Goal: Task Accomplishment & Management: Manage account settings

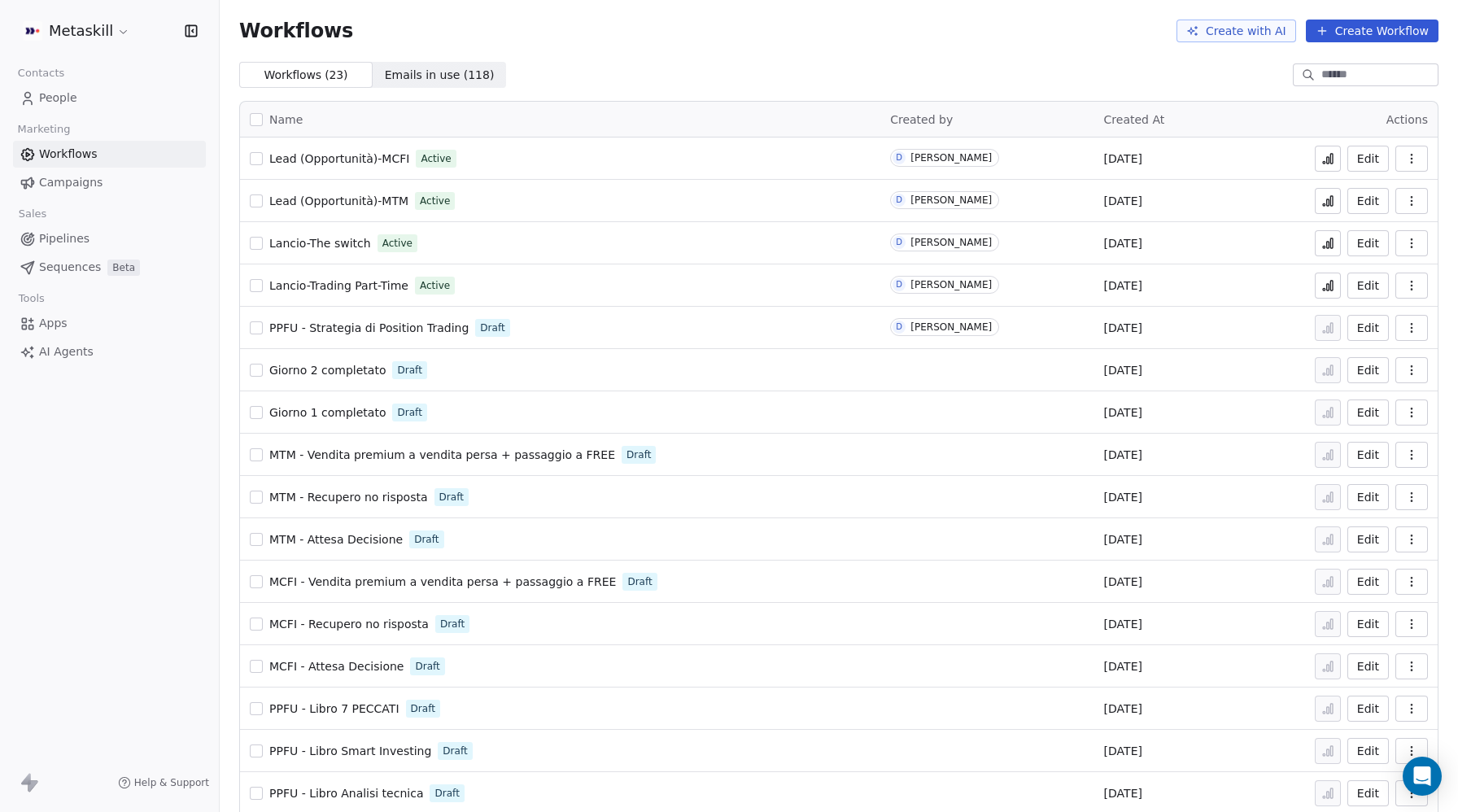
click at [56, 98] on span "People" at bounding box center [58, 98] width 38 height 17
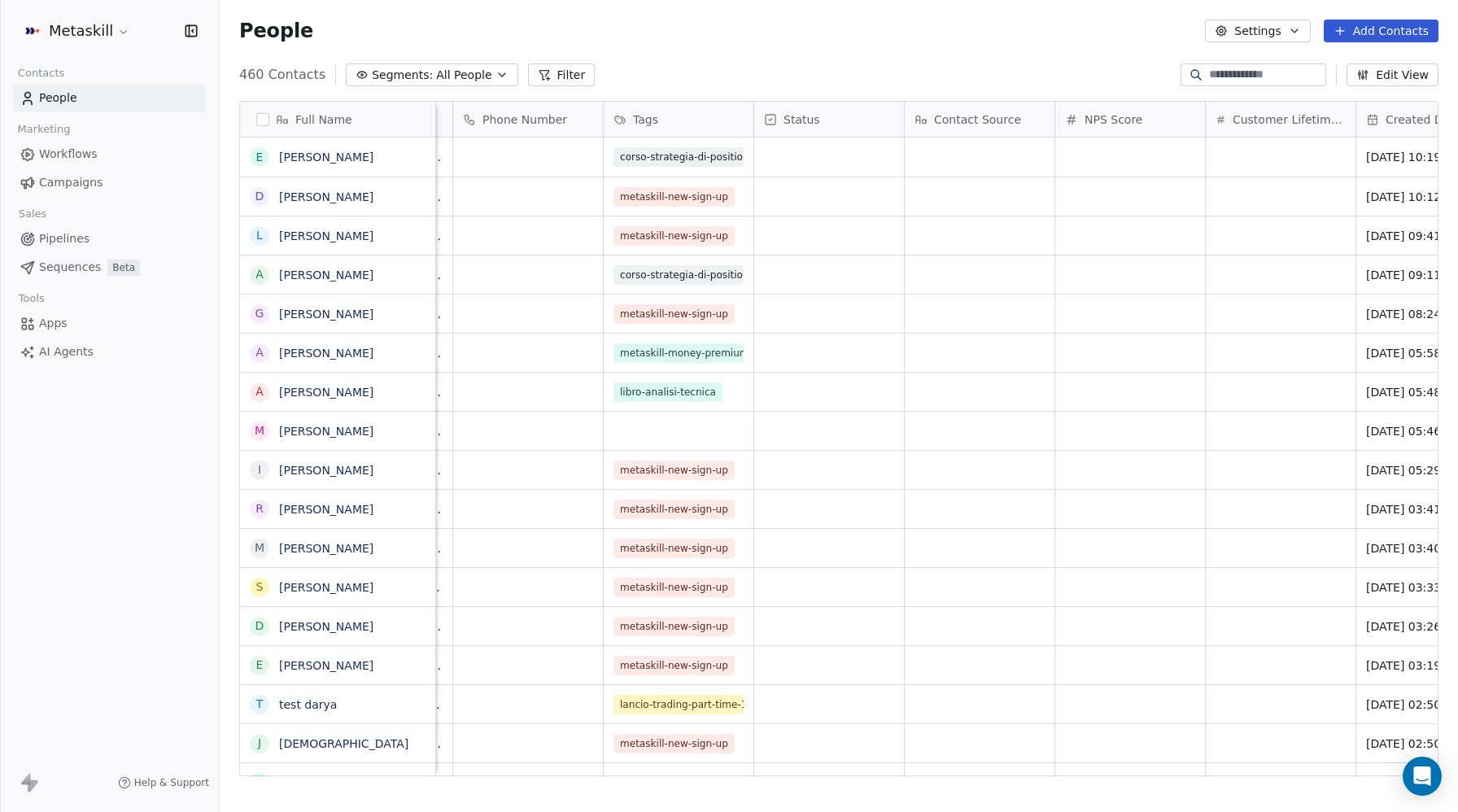
scroll to position [0, 127]
click at [714, 152] on span "corso-strategia-di-position-trading" at bounding box center [711, 156] width 180 height 19
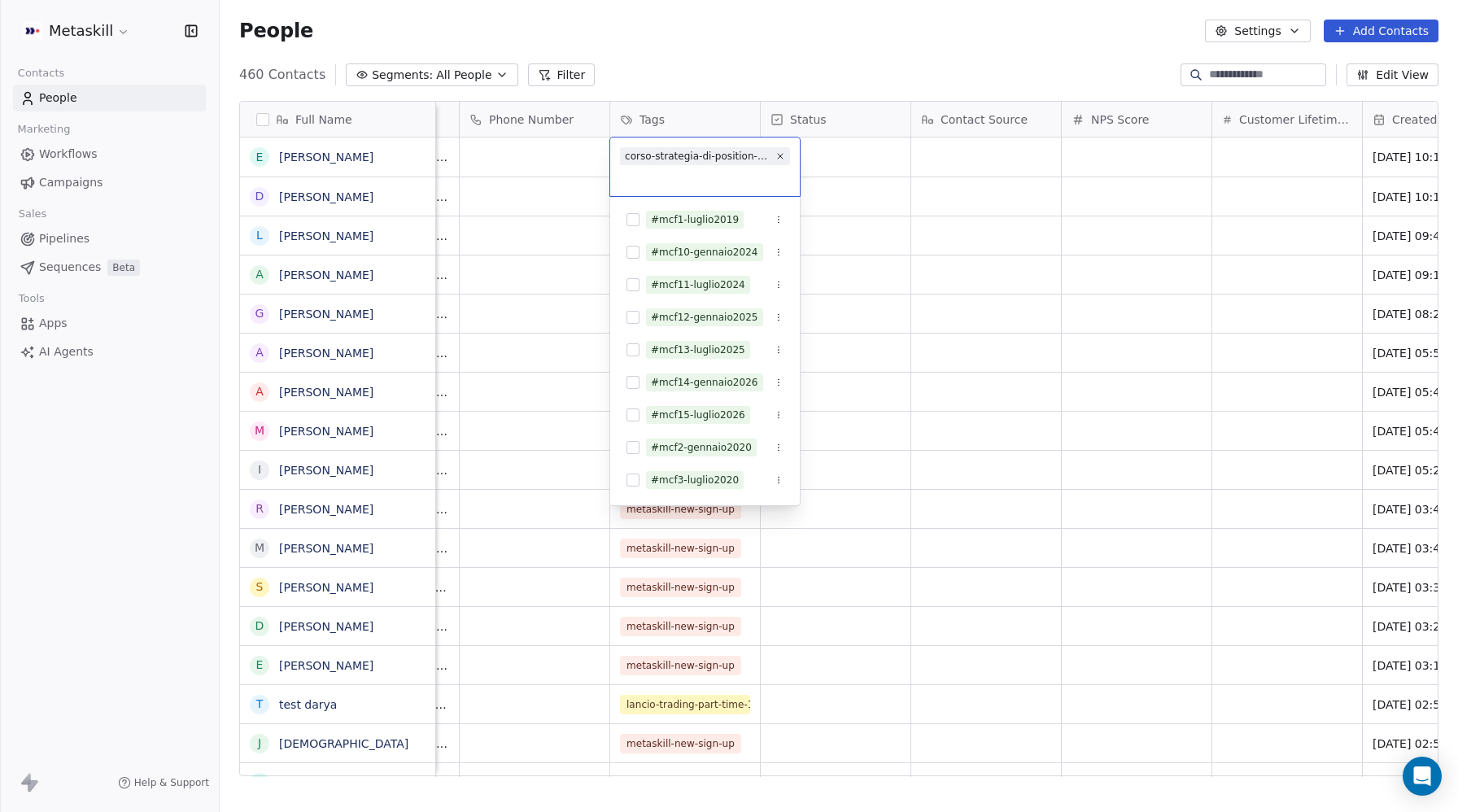
click at [872, 163] on html "Metaskill Contacts People Marketing Workflows Campaigns Sales Pipelines Sequenc…" at bounding box center [729, 406] width 1458 height 812
click at [323, 158] on html "Metaskill Contacts People Marketing Workflows Campaigns Sales Pipelines Sequenc…" at bounding box center [729, 406] width 1458 height 812
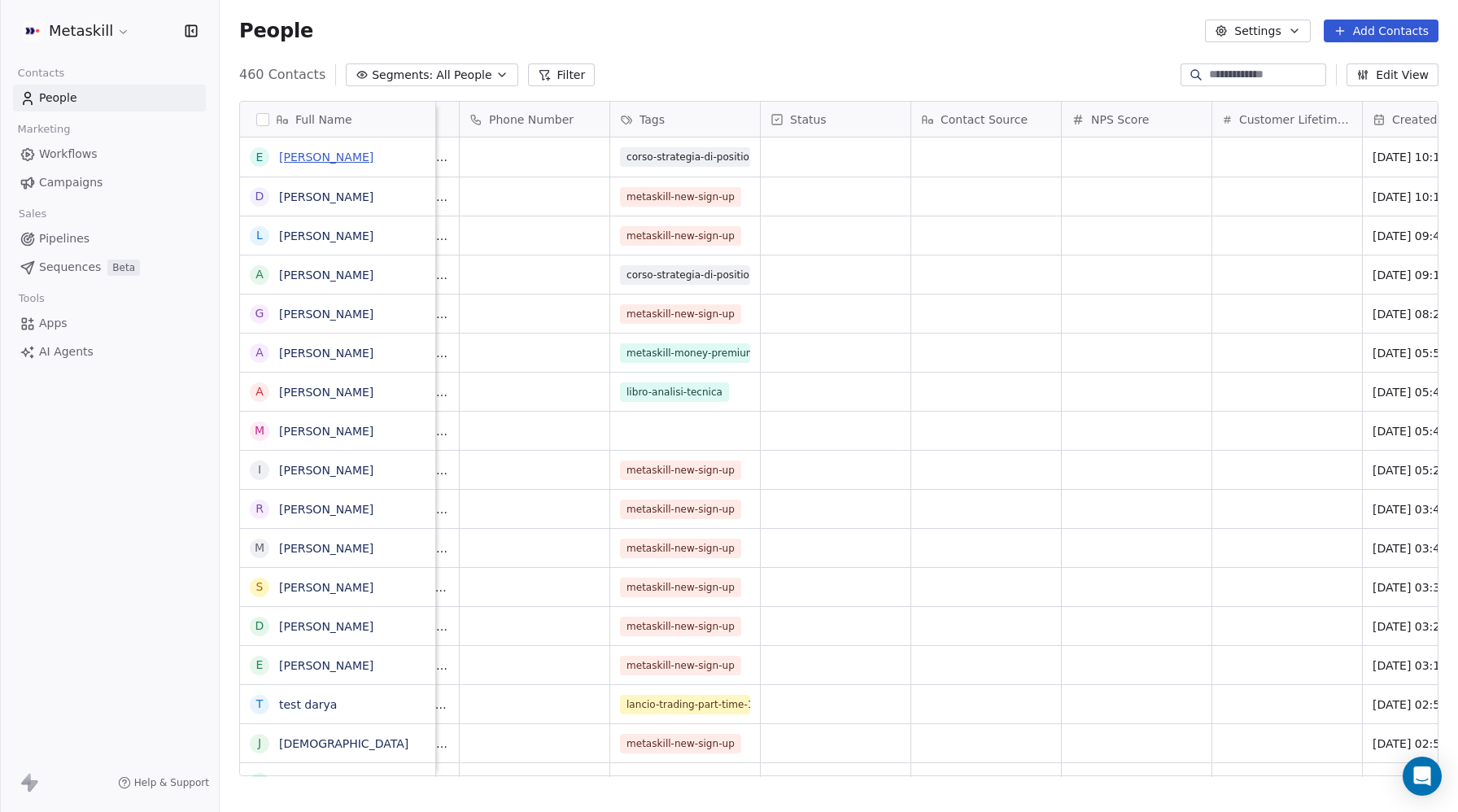
click at [323, 155] on link "[PERSON_NAME]" at bounding box center [326, 157] width 94 height 13
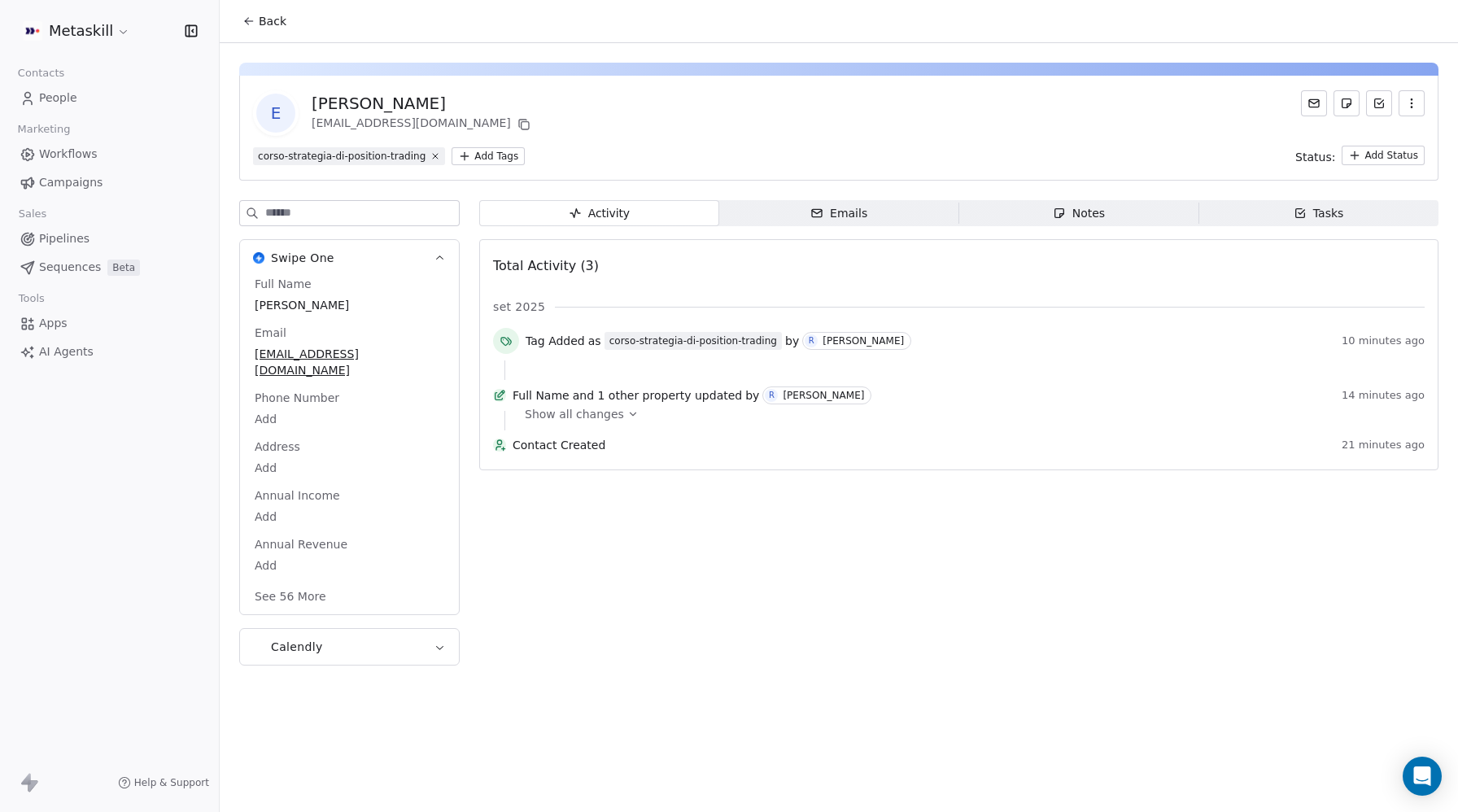
click at [599, 422] on span "Show all changes" at bounding box center [574, 414] width 99 height 16
click at [586, 422] on span "Show all changes" at bounding box center [574, 414] width 99 height 16
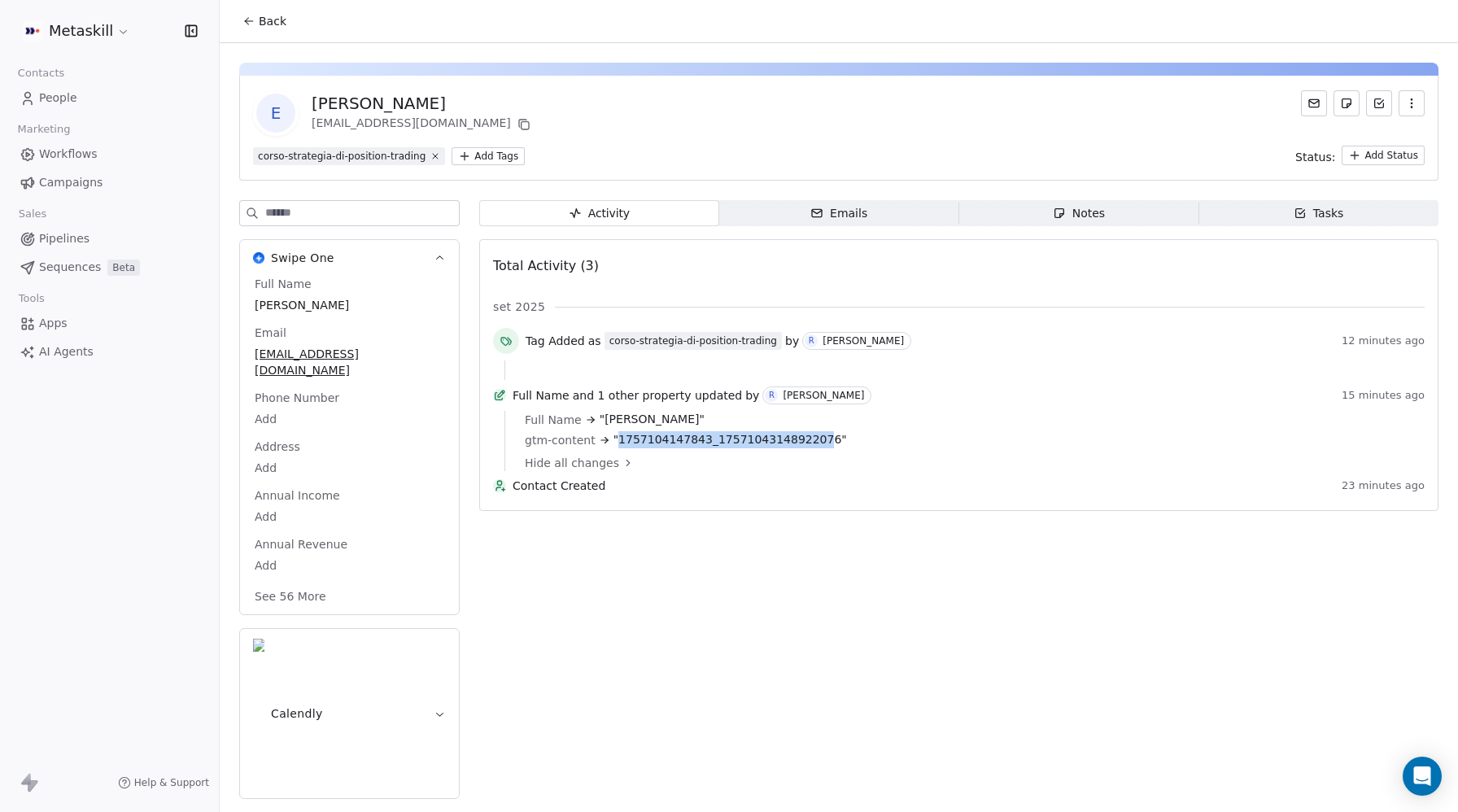
drag, startPoint x: 615, startPoint y: 448, endPoint x: 809, endPoint y: 444, distance: 194.0
click at [809, 444] on span ""1757104147843_17571043148922076"" at bounding box center [730, 439] width 234 height 17
click at [60, 89] on span "People" at bounding box center [58, 98] width 38 height 17
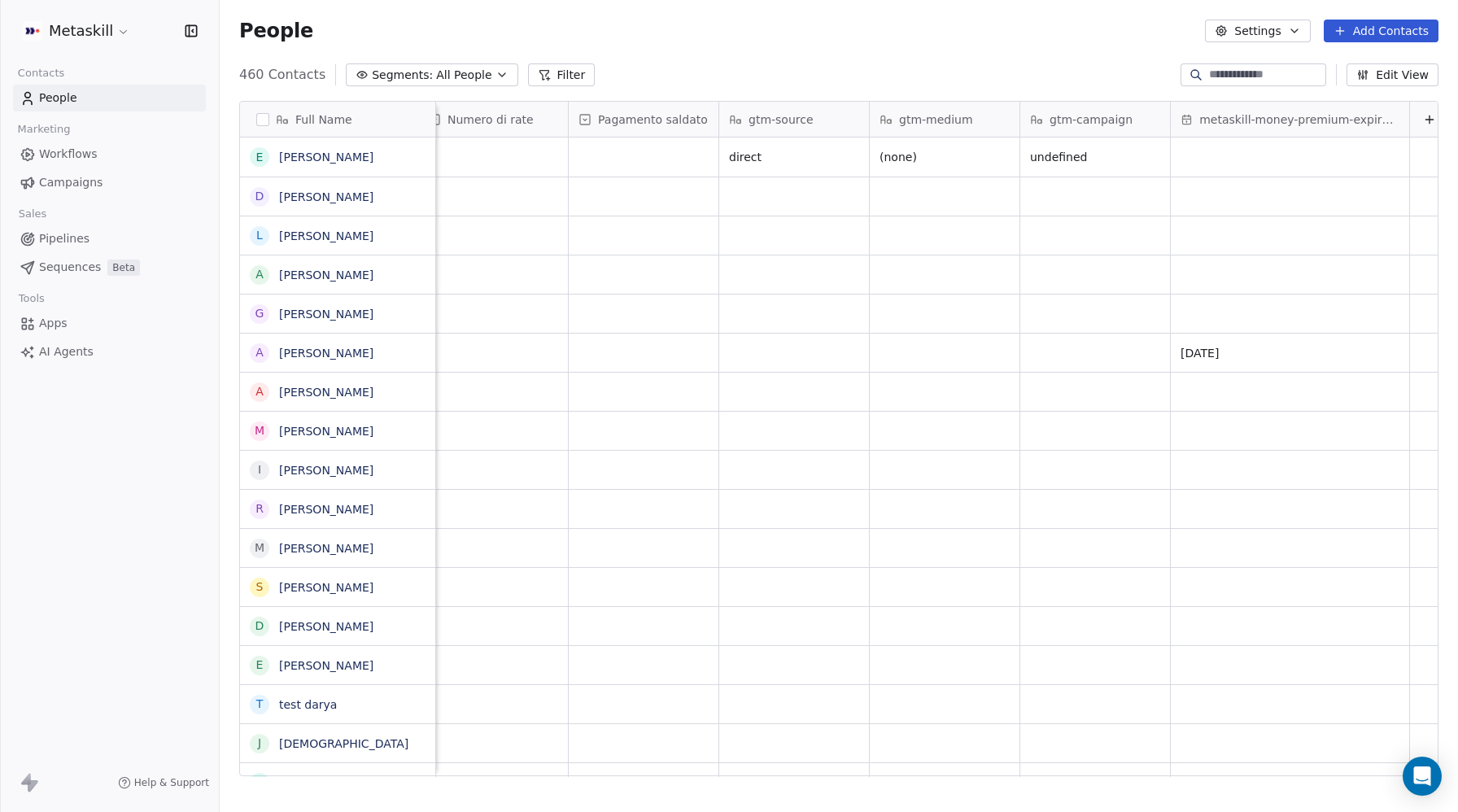
scroll to position [0, 2739]
click at [1392, 74] on button "Edit View" at bounding box center [1393, 74] width 92 height 23
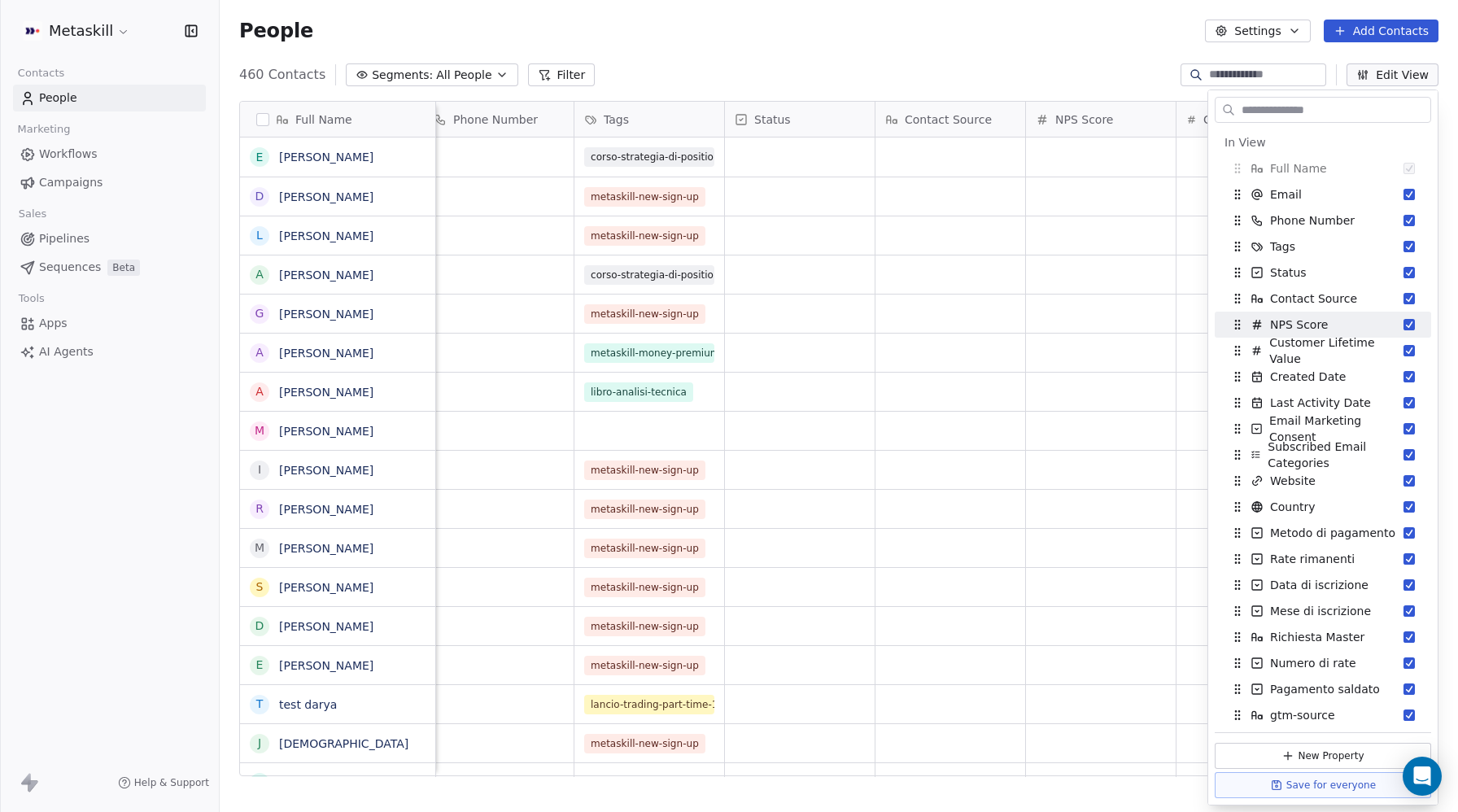
scroll to position [0, 170]
click at [1407, 298] on button "Suggestions" at bounding box center [1410, 299] width 12 height 12
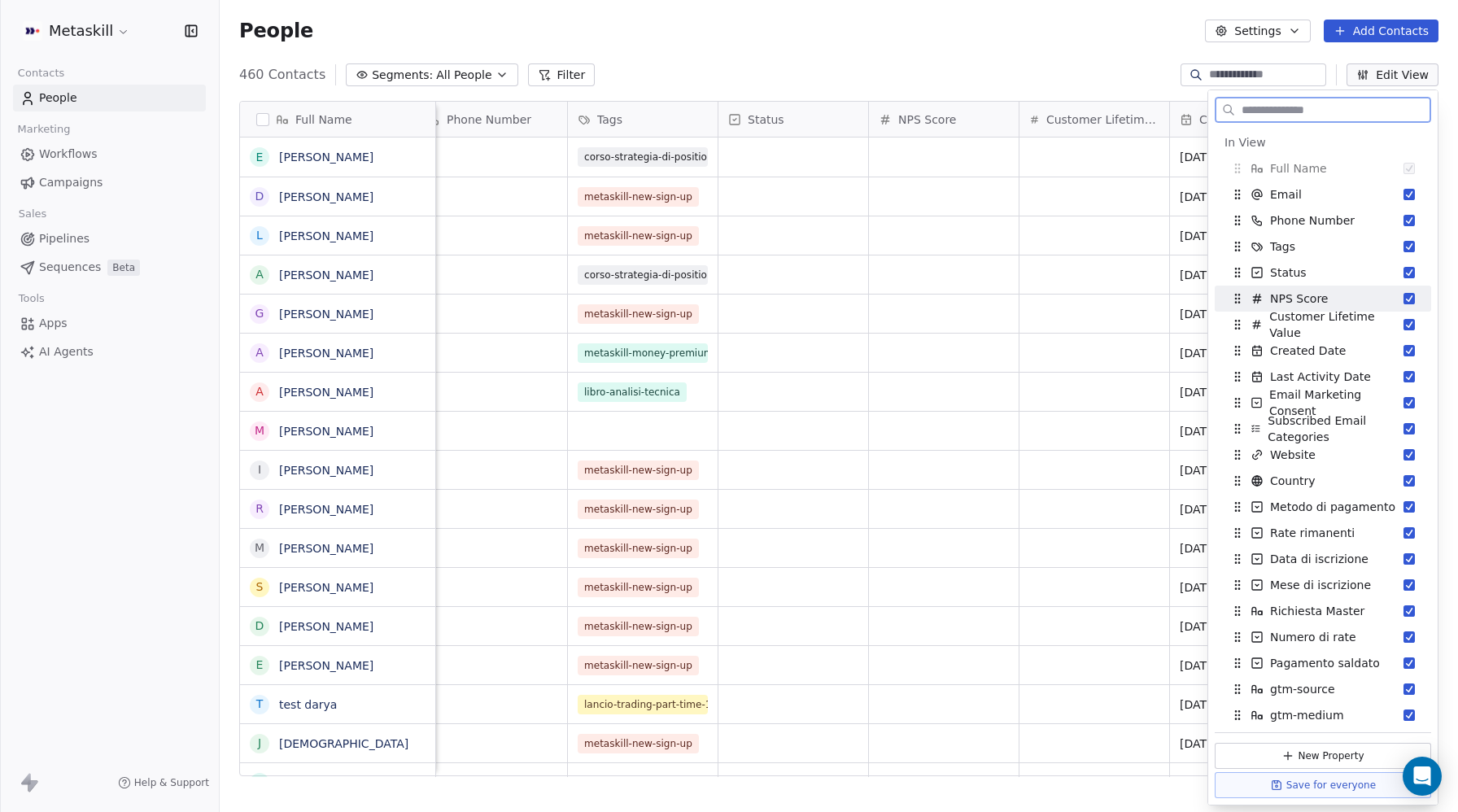
click at [1409, 298] on button "Suggestions" at bounding box center [1410, 299] width 12 height 12
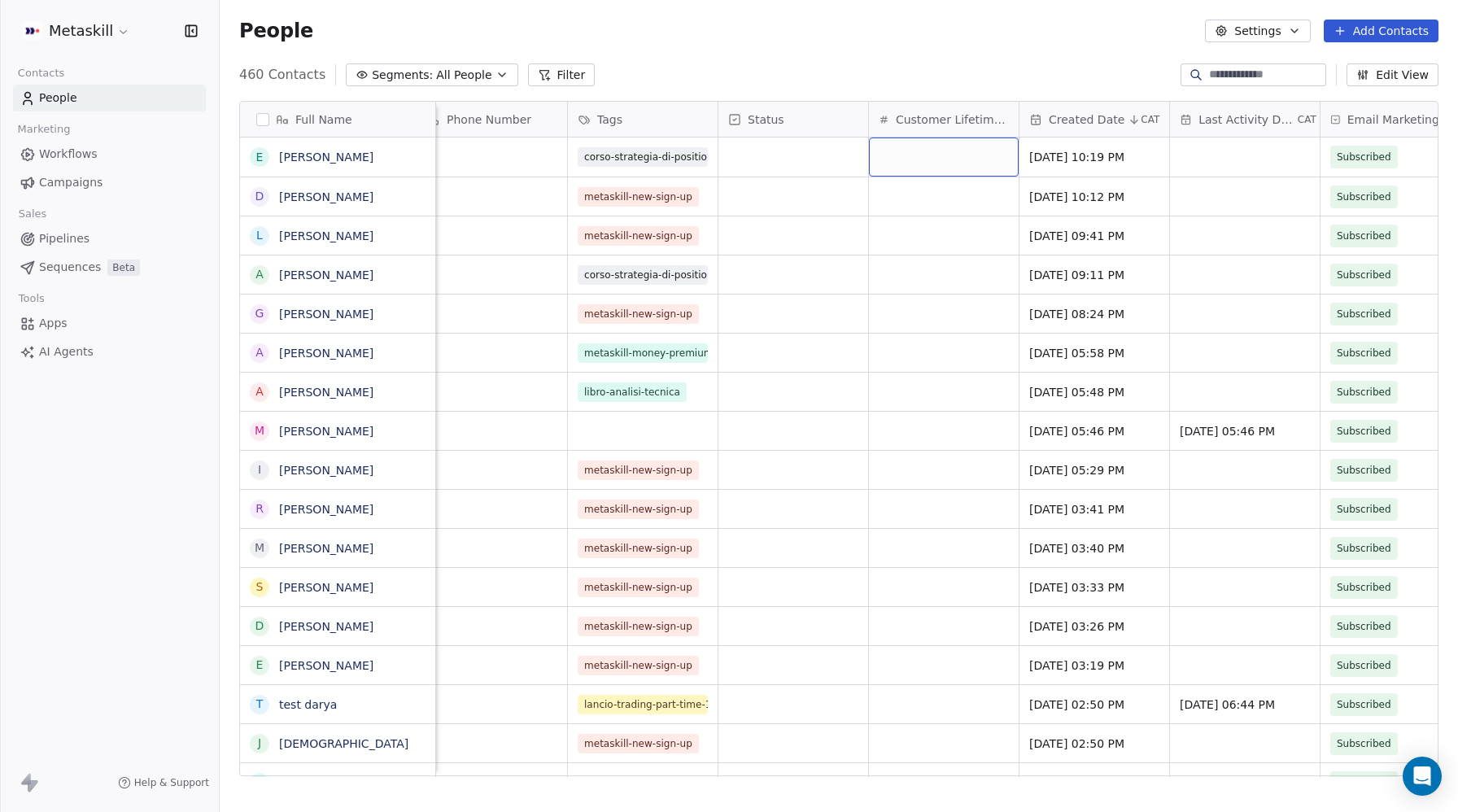
click at [965, 119] on span "Customer Lifetime Value" at bounding box center [952, 119] width 113 height 16
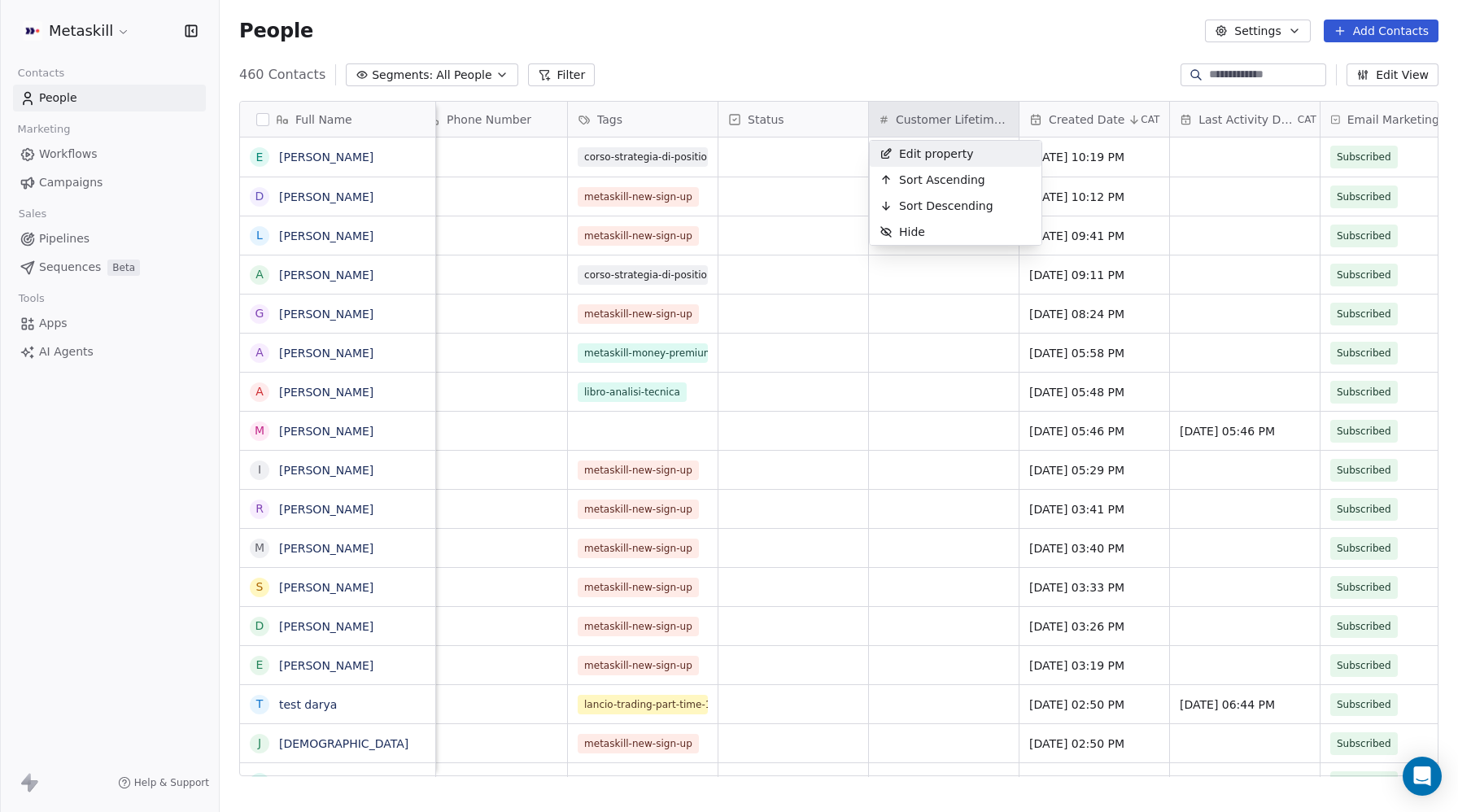
click at [941, 152] on span "Edit property" at bounding box center [937, 153] width 75 height 16
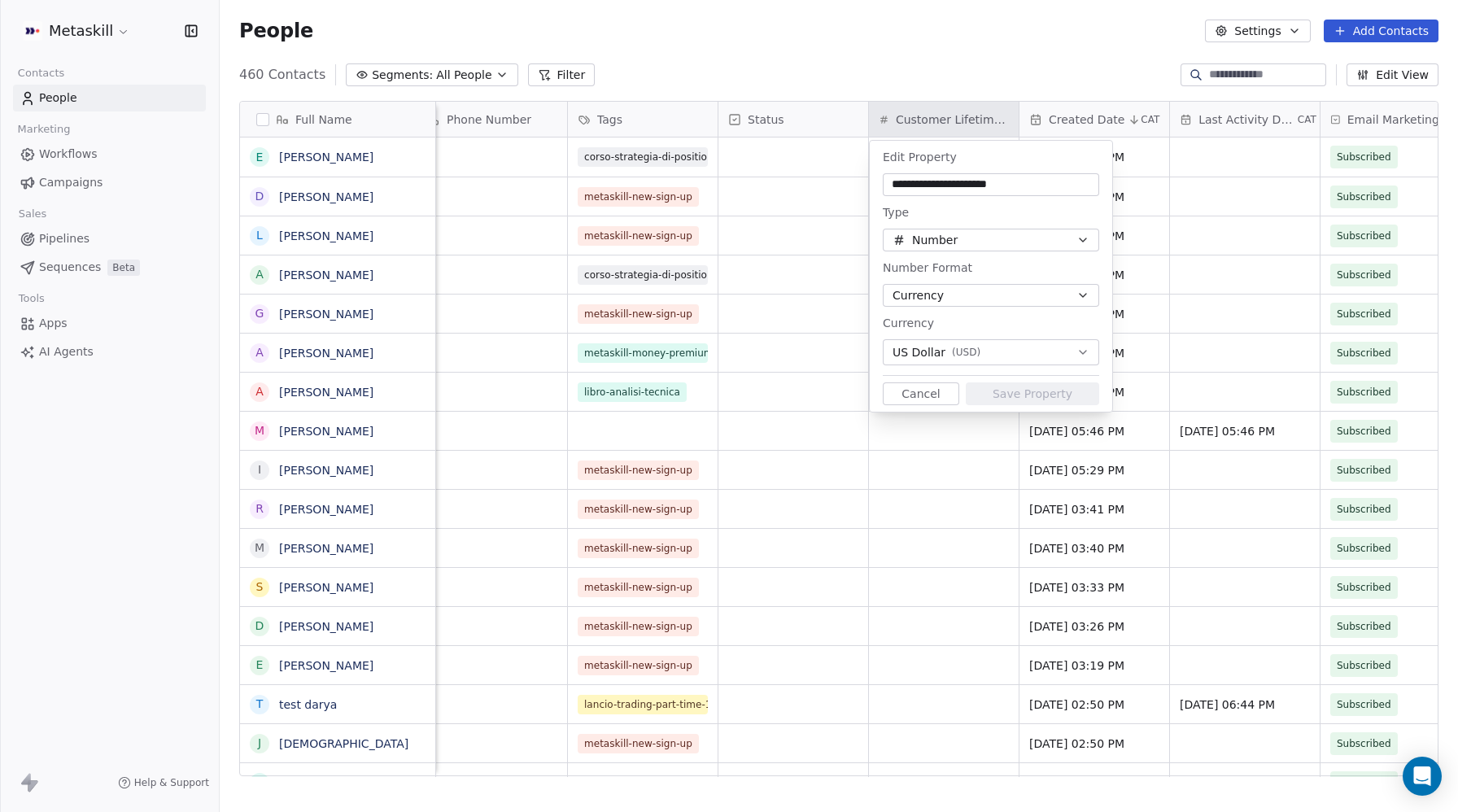
click at [1081, 13] on html "Metaskill Contacts People Marketing Workflows Campaigns Sales Pipelines Sequenc…" at bounding box center [729, 406] width 1458 height 812
click at [1394, 77] on html "Metaskill Contacts People Marketing Workflows Campaigns Sales Pipelines Sequenc…" at bounding box center [729, 406] width 1458 height 812
click at [1396, 74] on html "Metaskill Contacts People Marketing Workflows Campaigns Sales Pipelines Sequenc…" at bounding box center [729, 406] width 1458 height 812
drag, startPoint x: 1074, startPoint y: 94, endPoint x: 1265, endPoint y: 96, distance: 191.0
click at [1074, 94] on html "Metaskill Contacts People Marketing Workflows Campaigns Sales Pipelines Sequenc…" at bounding box center [729, 406] width 1458 height 812
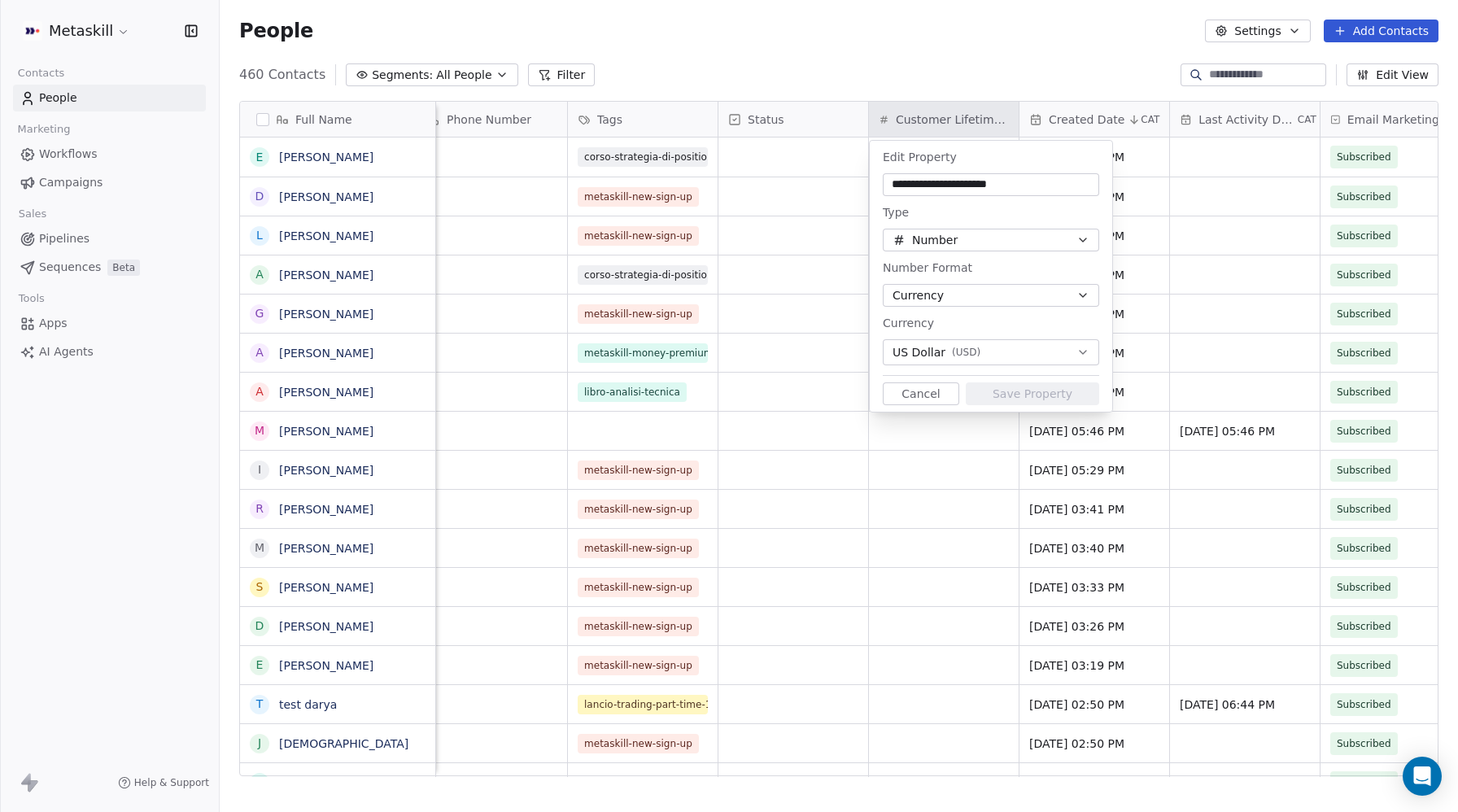
click at [911, 398] on button "Cancel" at bounding box center [922, 393] width 77 height 23
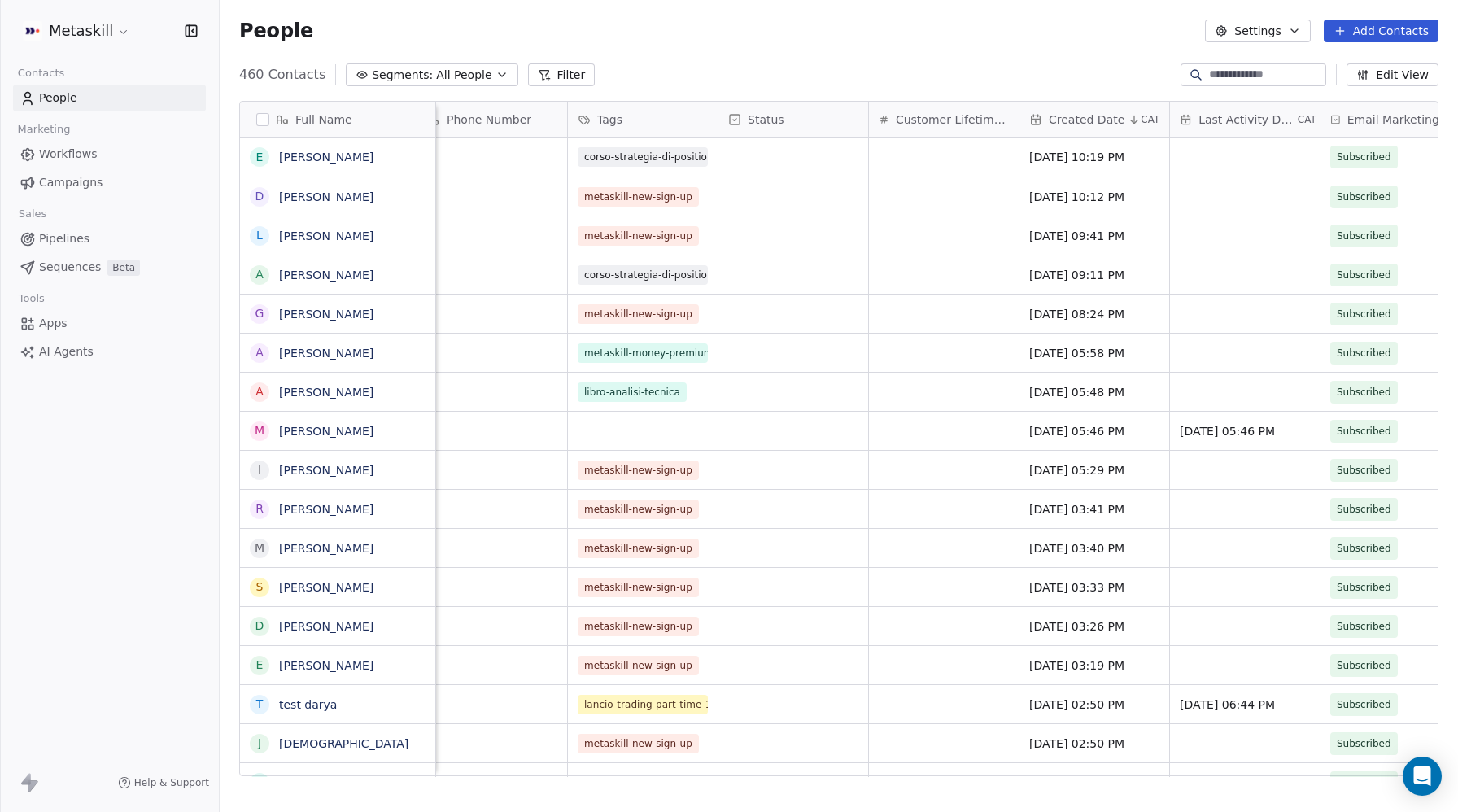
click at [977, 121] on span "Customer Lifetime Value" at bounding box center [952, 119] width 113 height 16
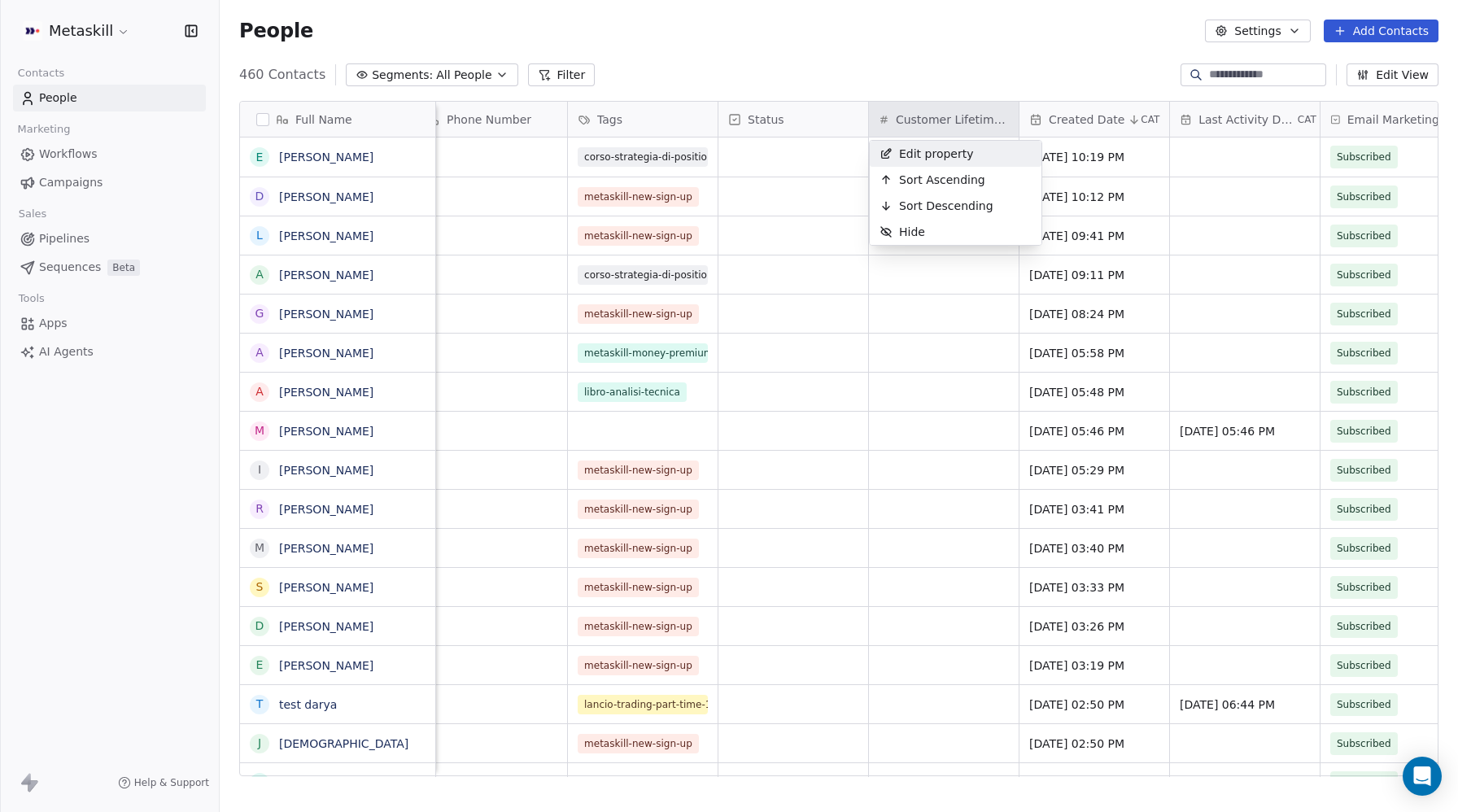
click at [943, 154] on span "Edit property" at bounding box center [937, 153] width 75 height 16
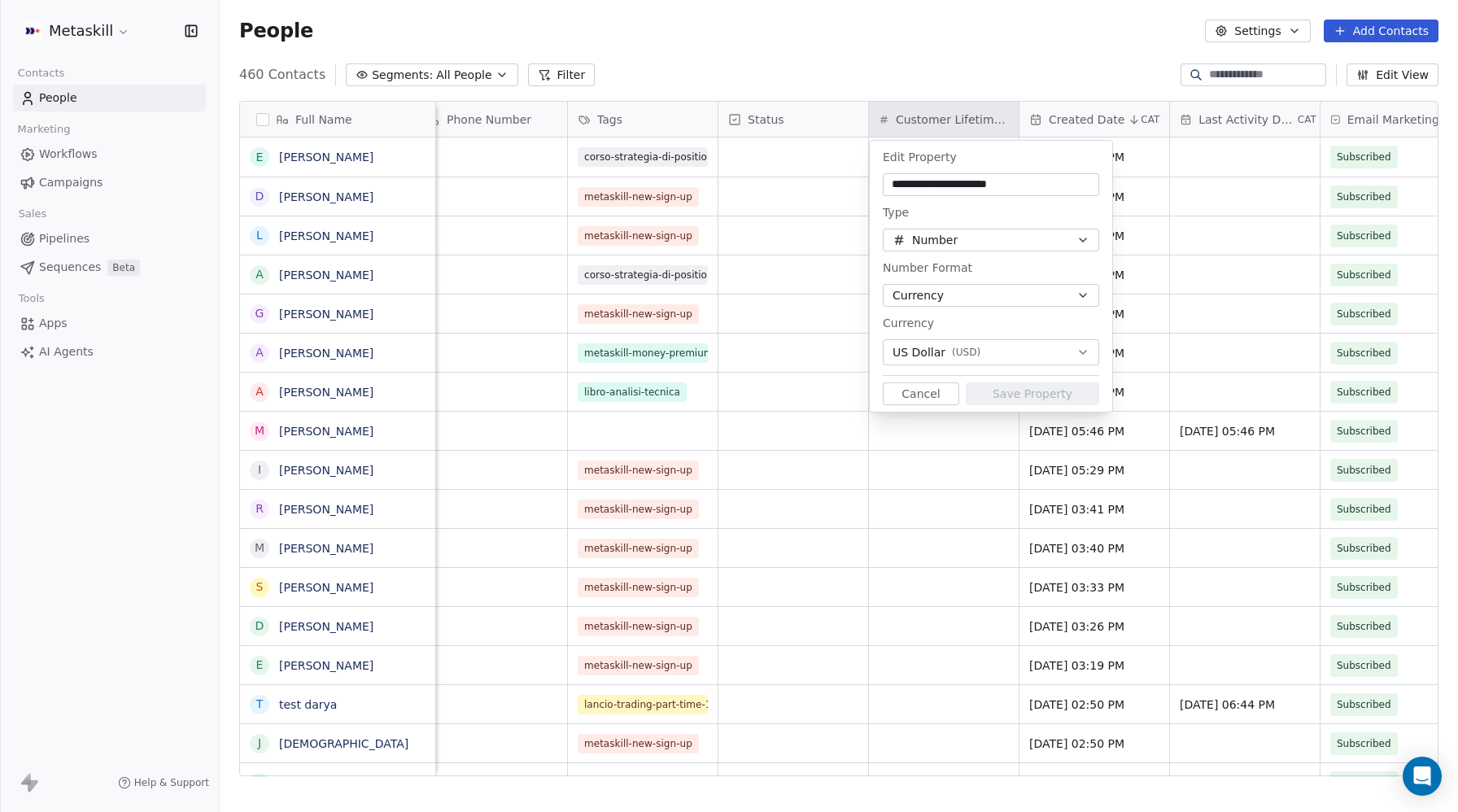
click at [953, 356] on span "( USD )" at bounding box center [967, 353] width 28 height 13
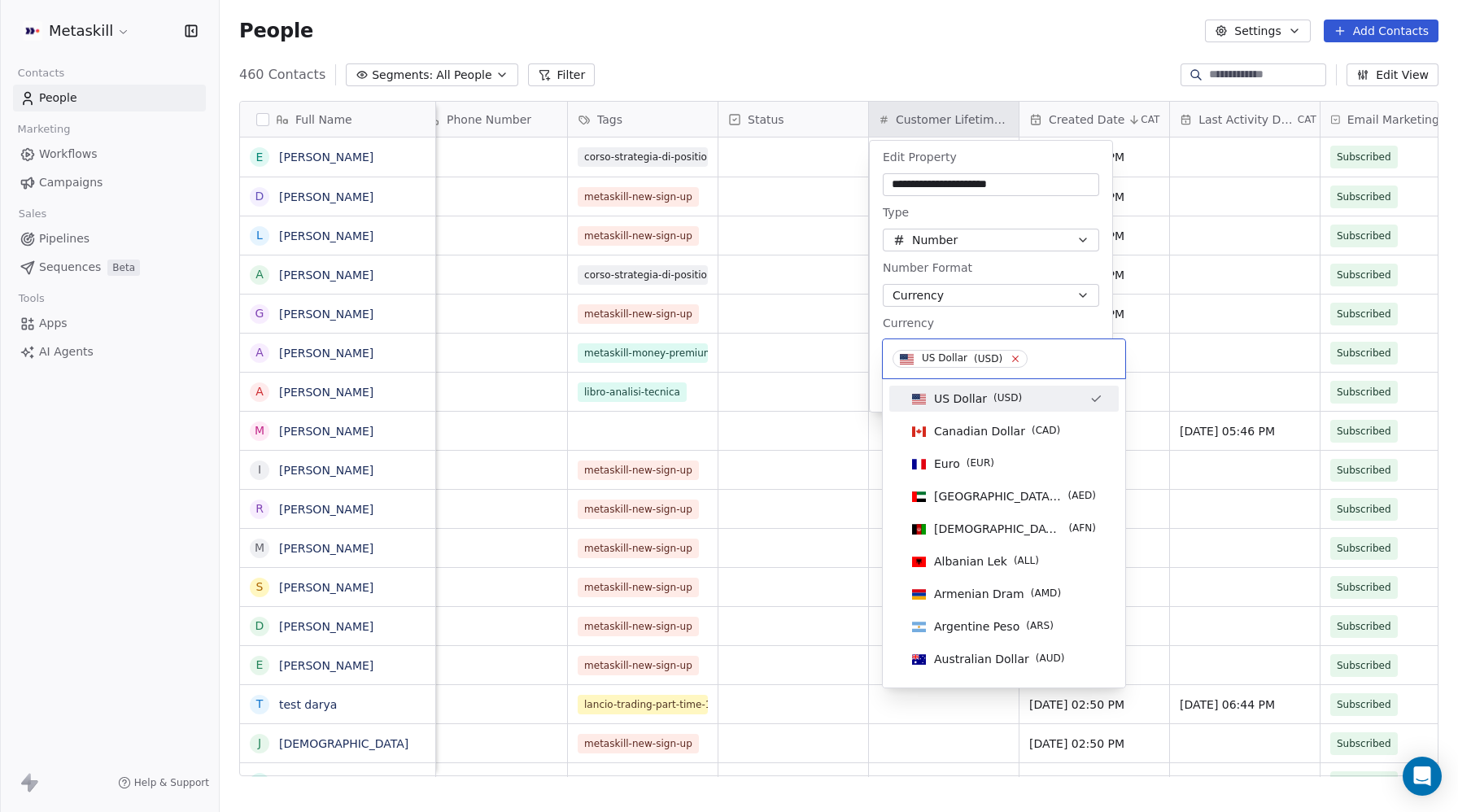
click at [1014, 357] on icon at bounding box center [1016, 358] width 11 height 11
click at [949, 360] on input at bounding box center [1003, 358] width 223 height 18
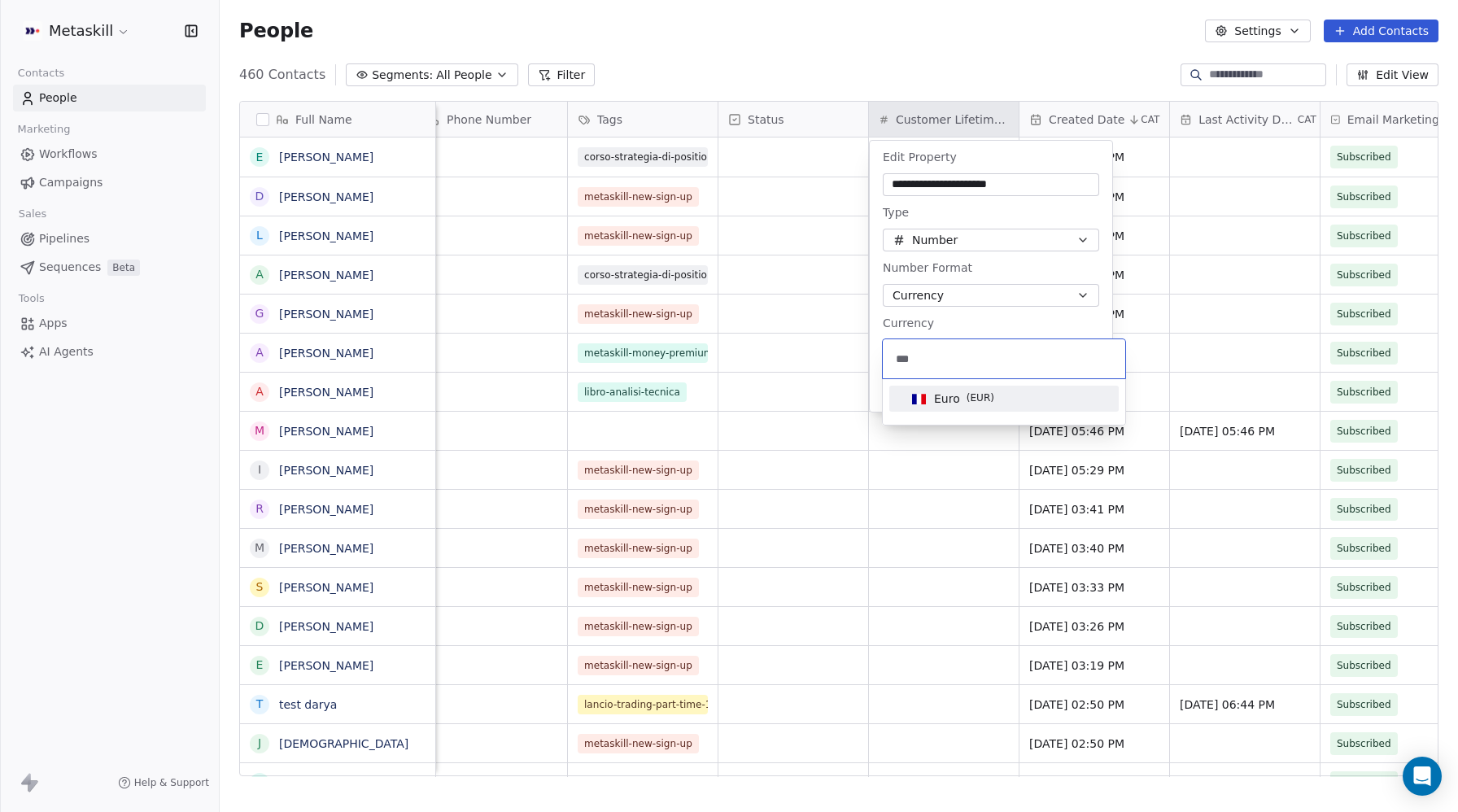
type input "***"
click at [957, 402] on span "Euro" at bounding box center [947, 398] width 26 height 16
click at [1008, 390] on button "Save Property" at bounding box center [1033, 393] width 134 height 23
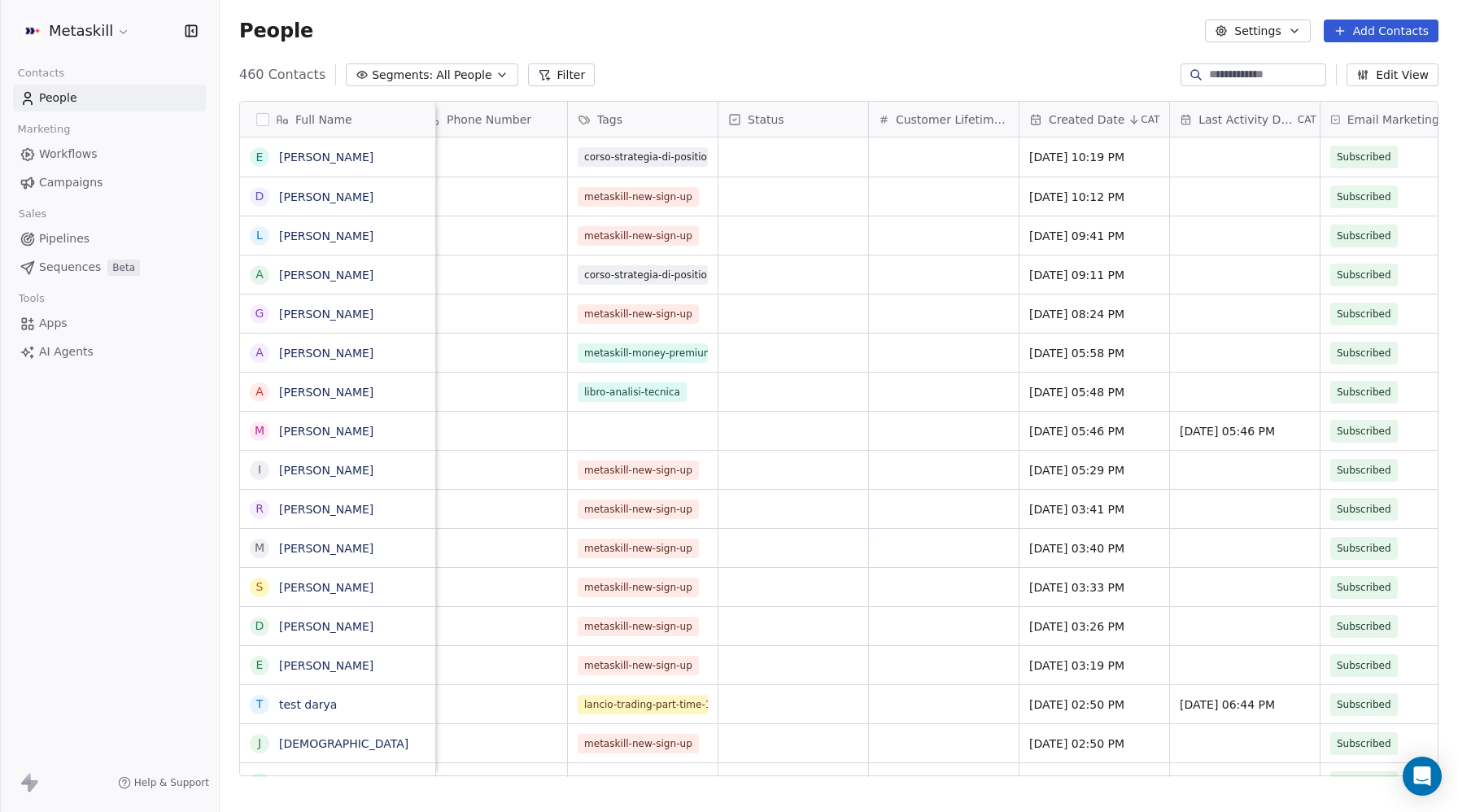
click at [1410, 74] on button "Edit View" at bounding box center [1393, 74] width 92 height 23
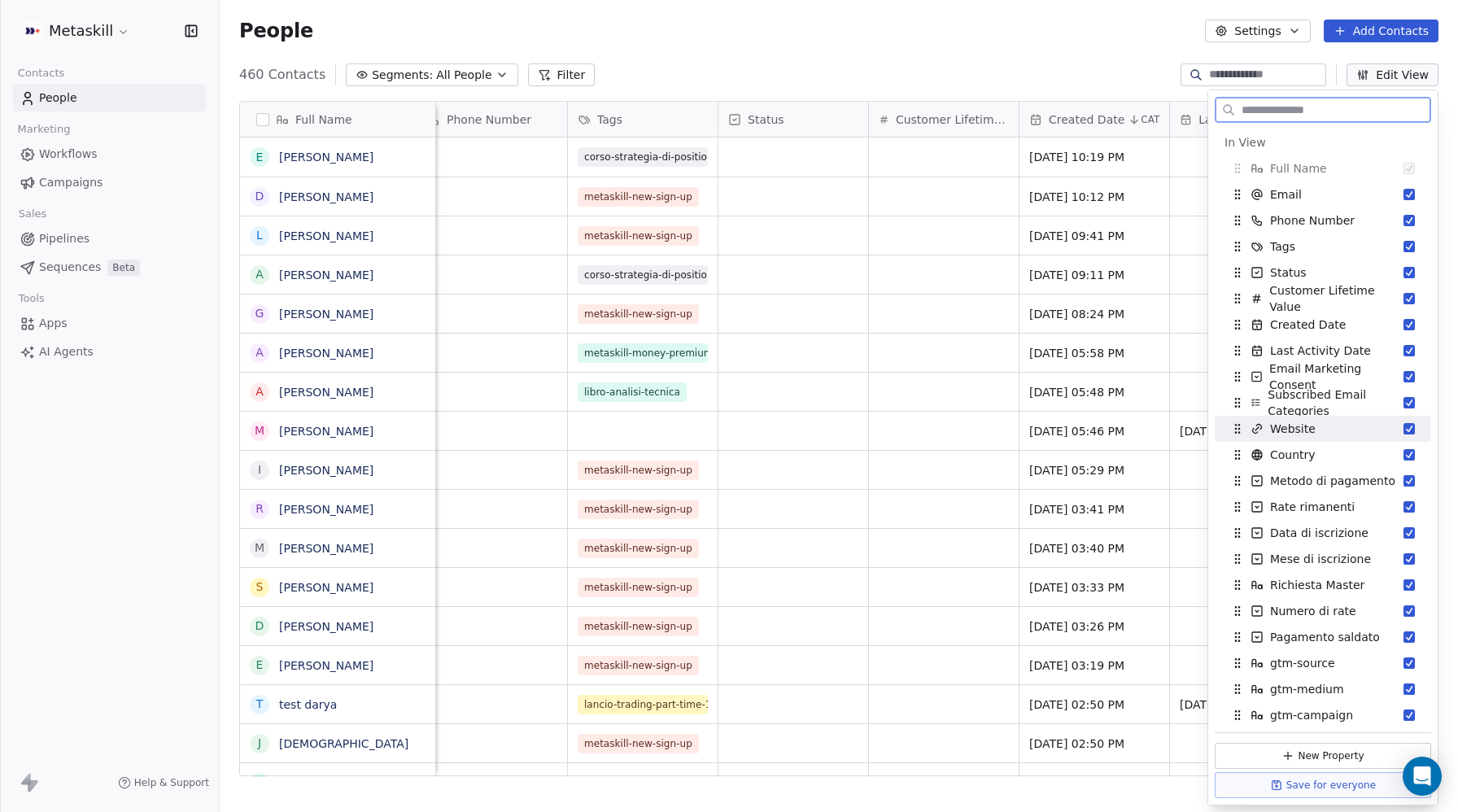
click at [1410, 428] on button "Suggestions" at bounding box center [1410, 429] width 12 height 12
drag, startPoint x: 1233, startPoint y: 556, endPoint x: 1243, endPoint y: 453, distance: 103.5
click at [1243, 453] on icon "Suggestions" at bounding box center [1247, 456] width 13 height 13
drag, startPoint x: 1239, startPoint y: 589, endPoint x: 1277, endPoint y: 460, distance: 134.5
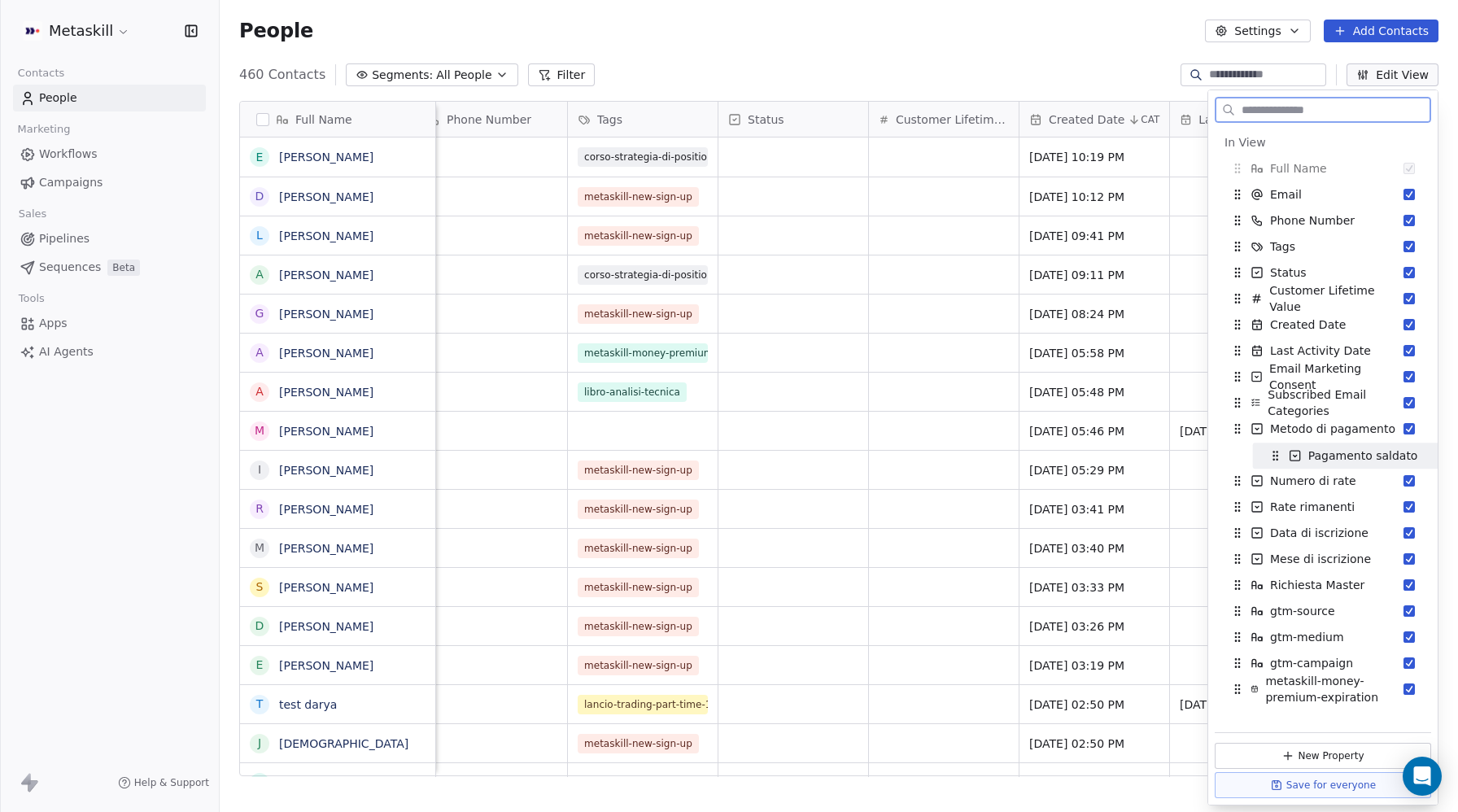
click at [1277, 459] on icon "Suggestions" at bounding box center [1277, 459] width 1 height 1
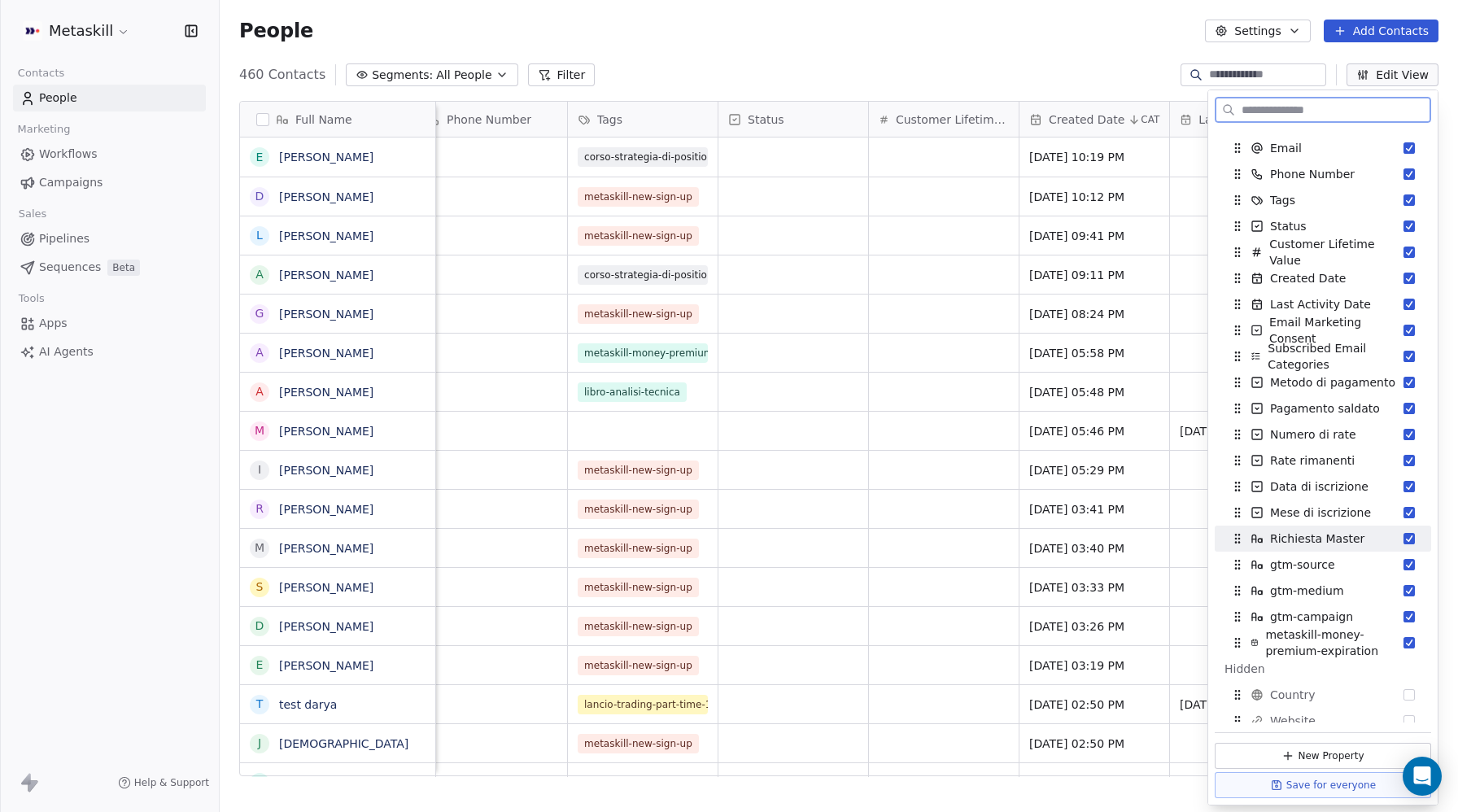
scroll to position [48, 0]
click at [1413, 532] on button "Suggestions" at bounding box center [1410, 537] width 12 height 12
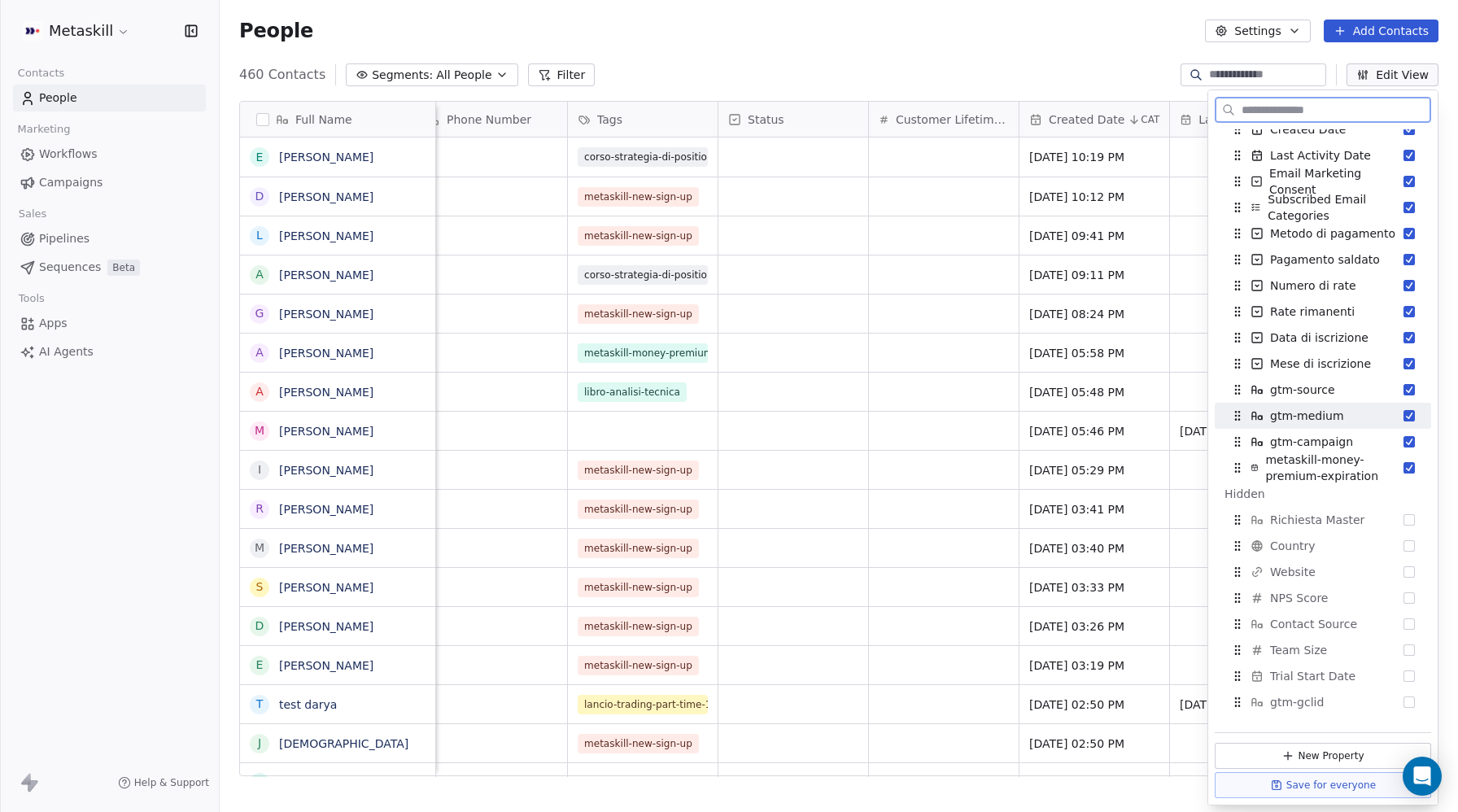
scroll to position [233, 0]
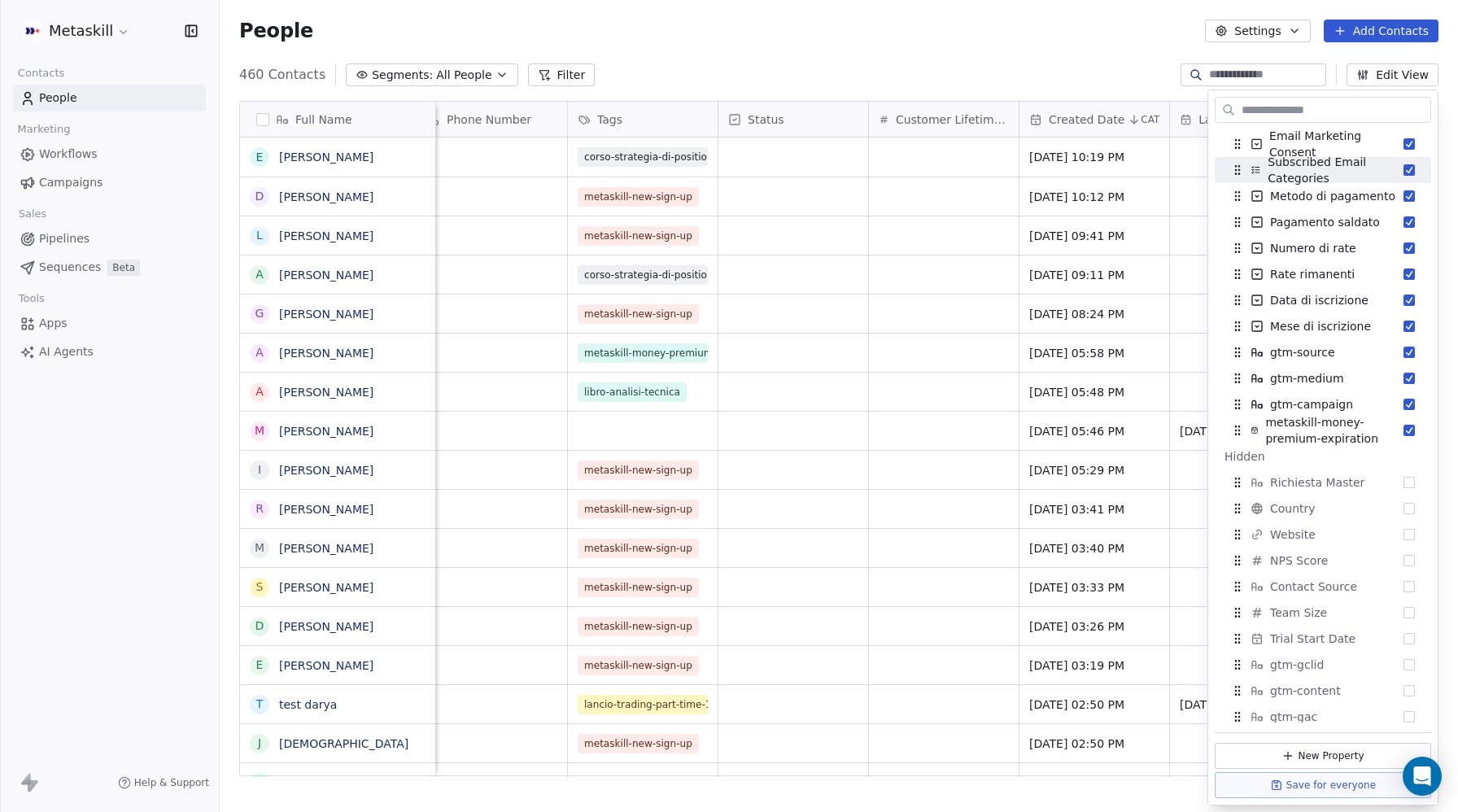
drag, startPoint x: 1055, startPoint y: 21, endPoint x: 1040, endPoint y: 38, distance: 22.7
click at [1055, 21] on div "People Settings Add Contacts" at bounding box center [839, 30] width 1200 height 23
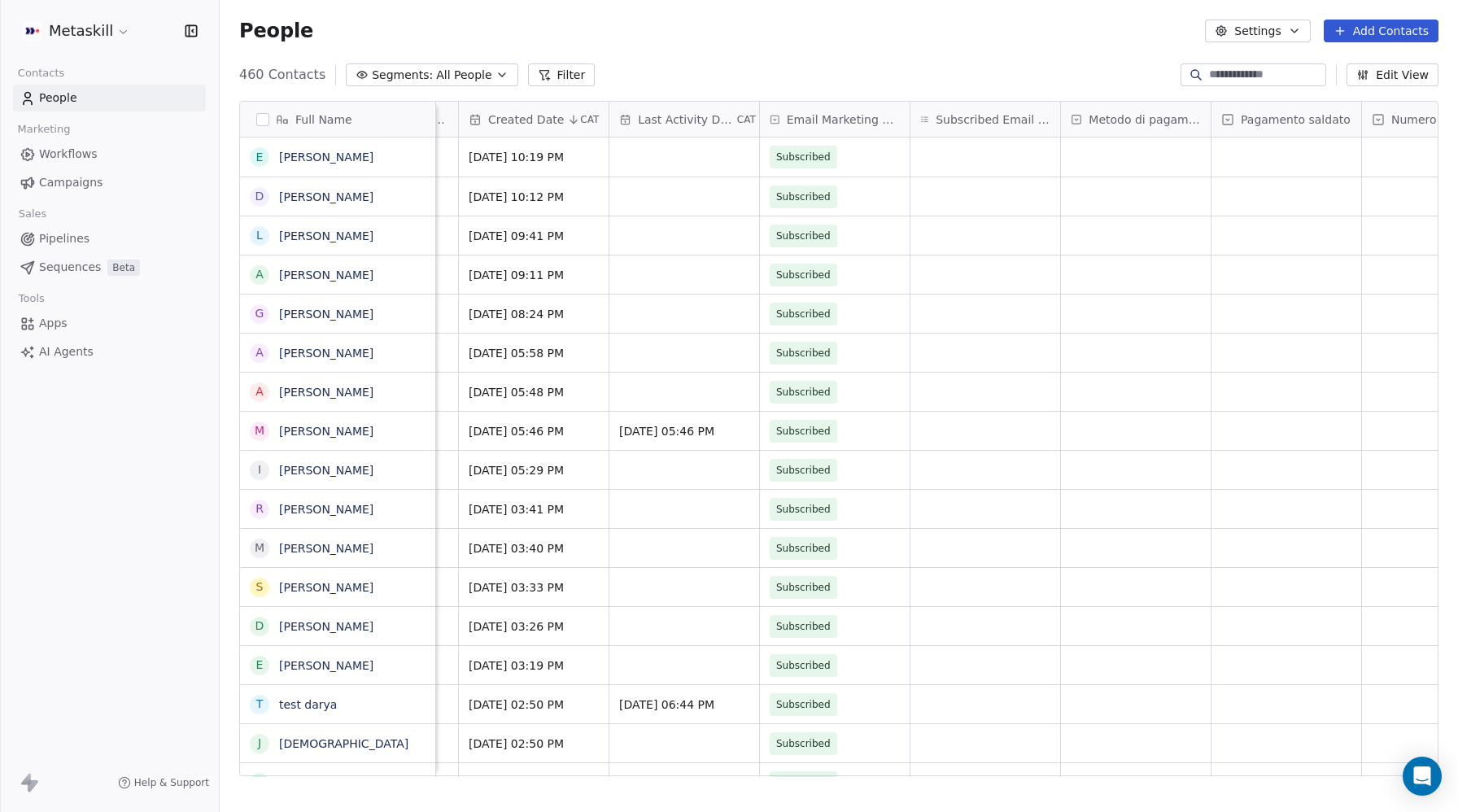
scroll to position [0, 766]
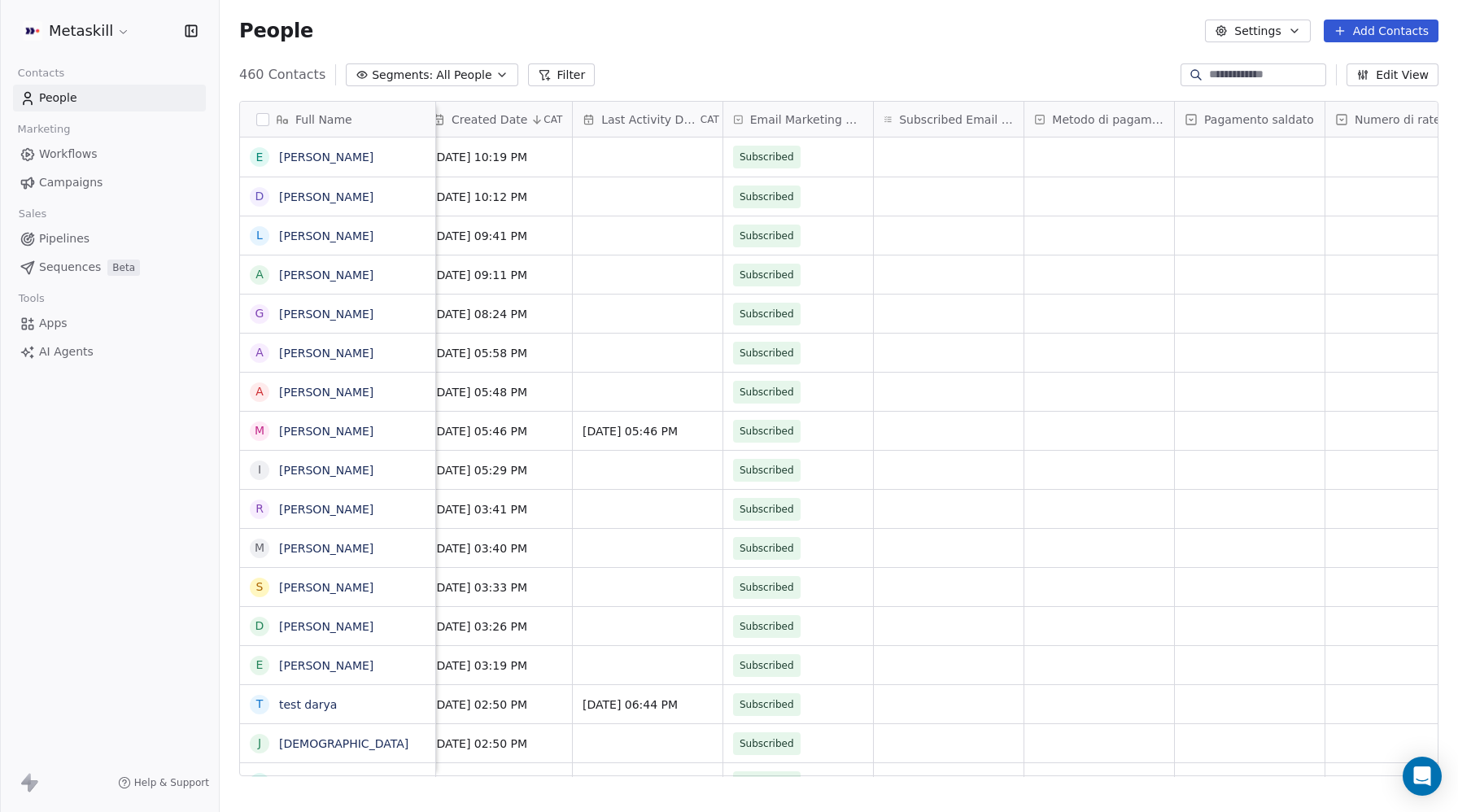
click at [1394, 74] on button "Edit View" at bounding box center [1393, 74] width 92 height 23
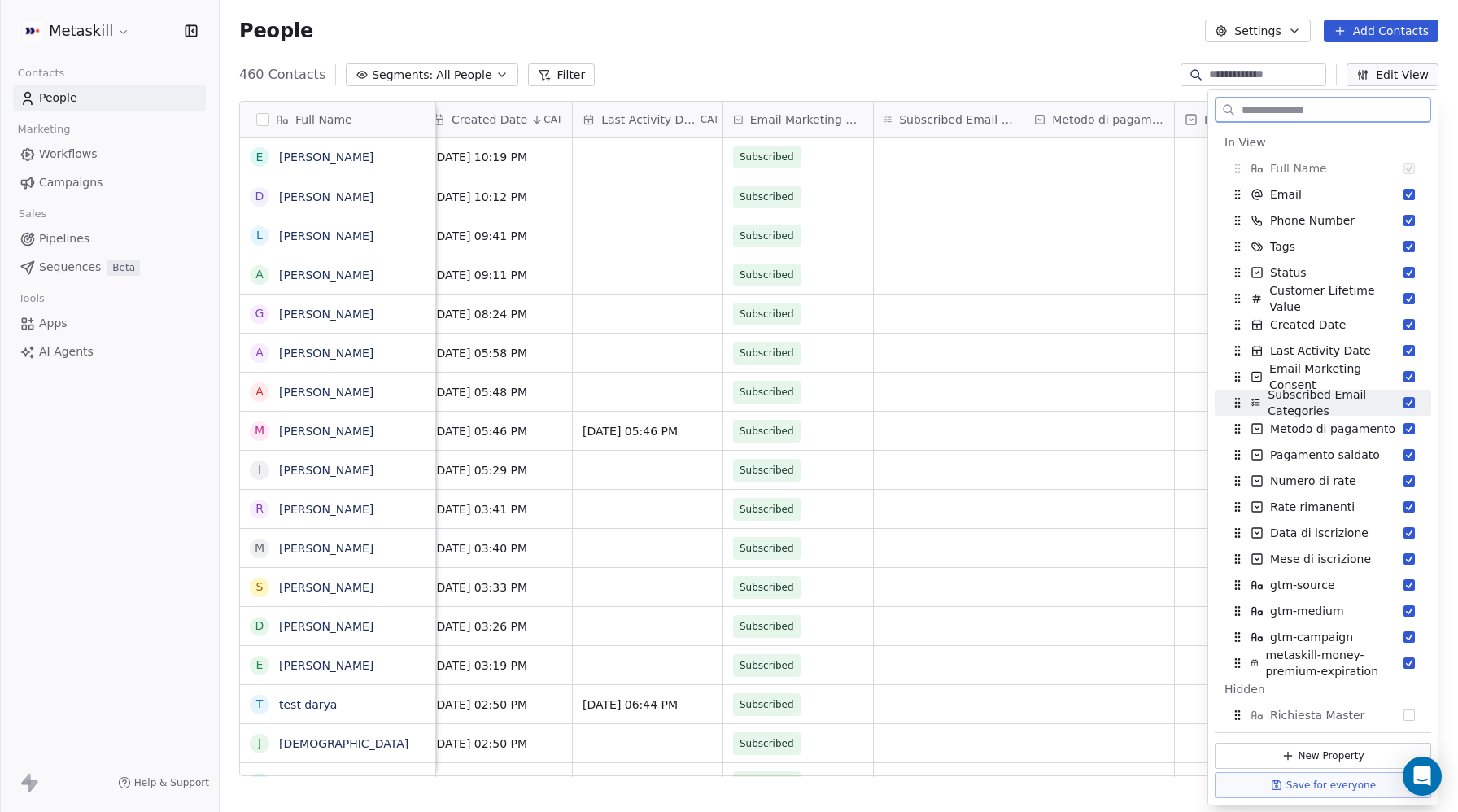
click at [1409, 401] on button "Suggestions" at bounding box center [1410, 403] width 12 height 12
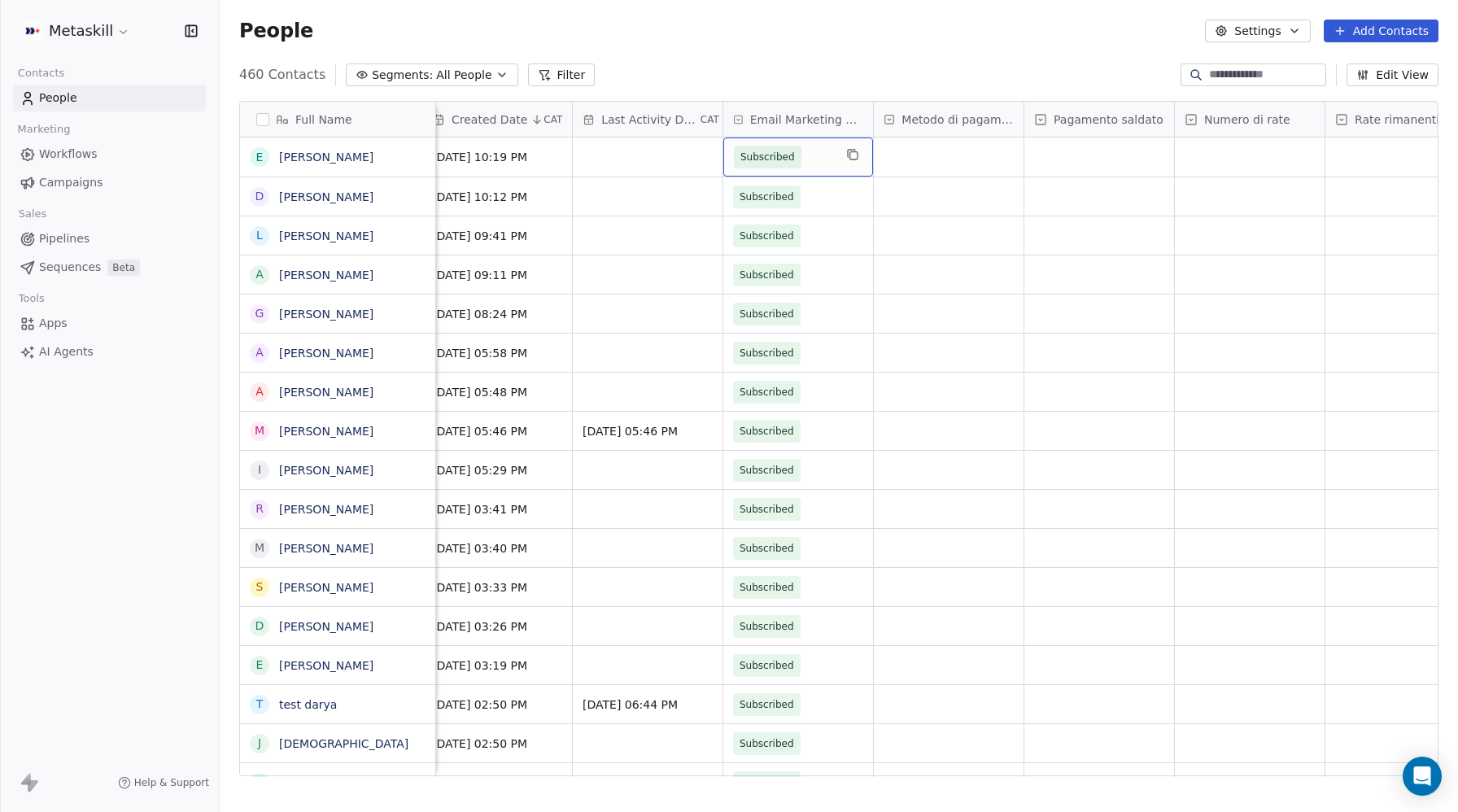
click at [808, 124] on span "Email Marketing Consent" at bounding box center [806, 119] width 113 height 16
drag, startPoint x: 795, startPoint y: 119, endPoint x: 824, endPoint y: 119, distance: 29.0
click at [795, 119] on html "Metaskill Contacts People Marketing Workflows Campaigns Sales Pipelines Sequenc…" at bounding box center [729, 406] width 1458 height 812
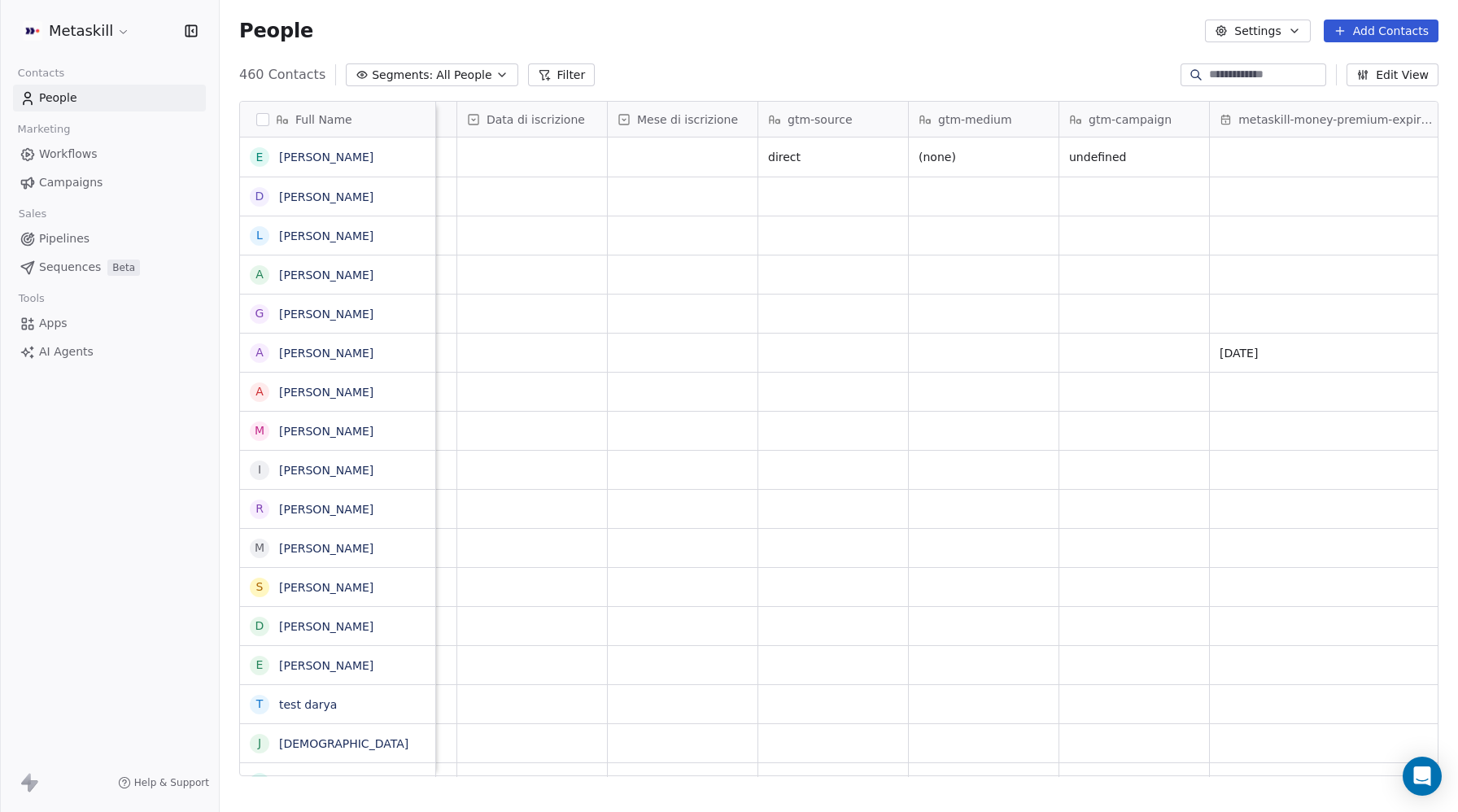
scroll to position [0, 1836]
click at [820, 41] on div "People Settings Add Contacts" at bounding box center [839, 30] width 1200 height 23
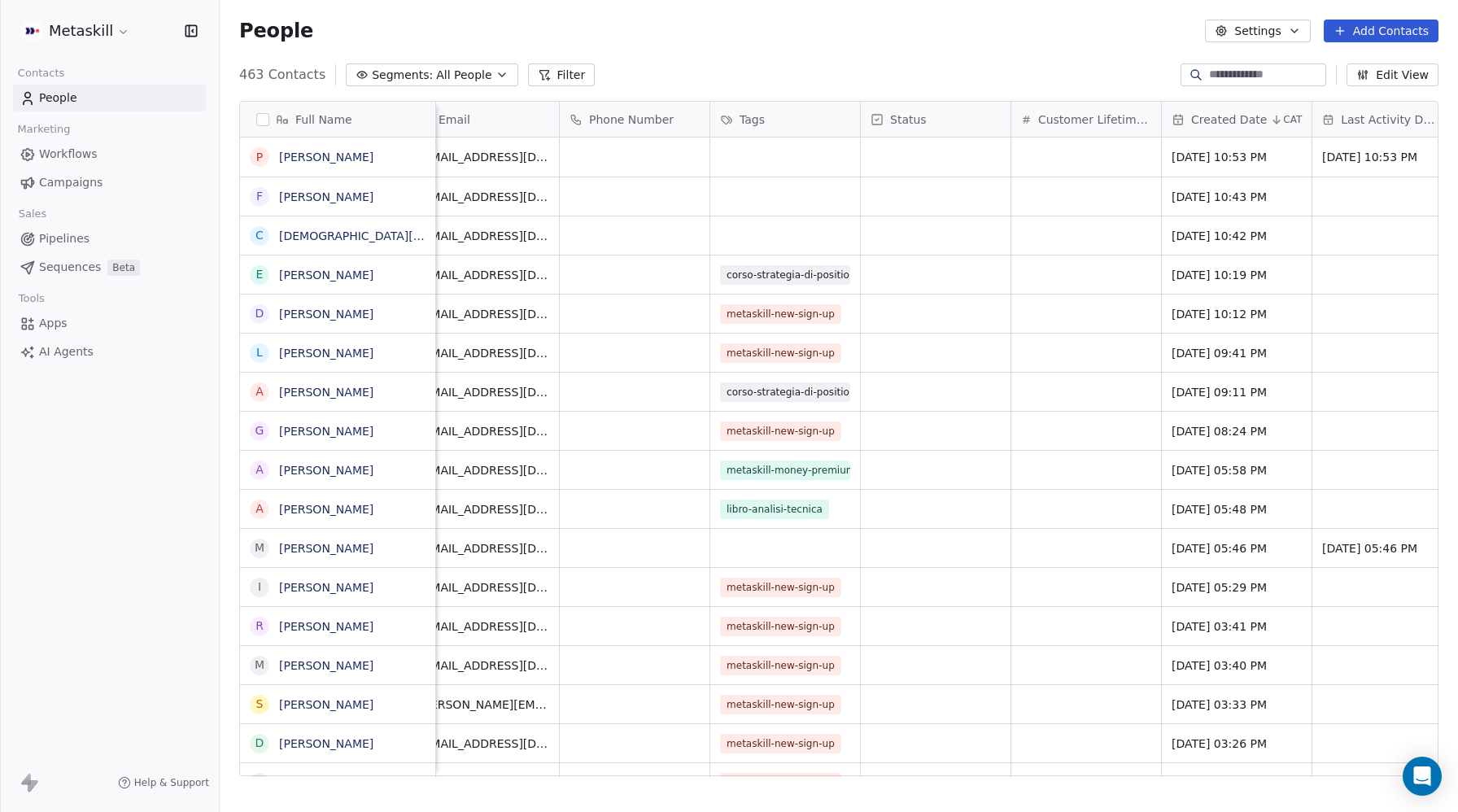
scroll to position [0, 0]
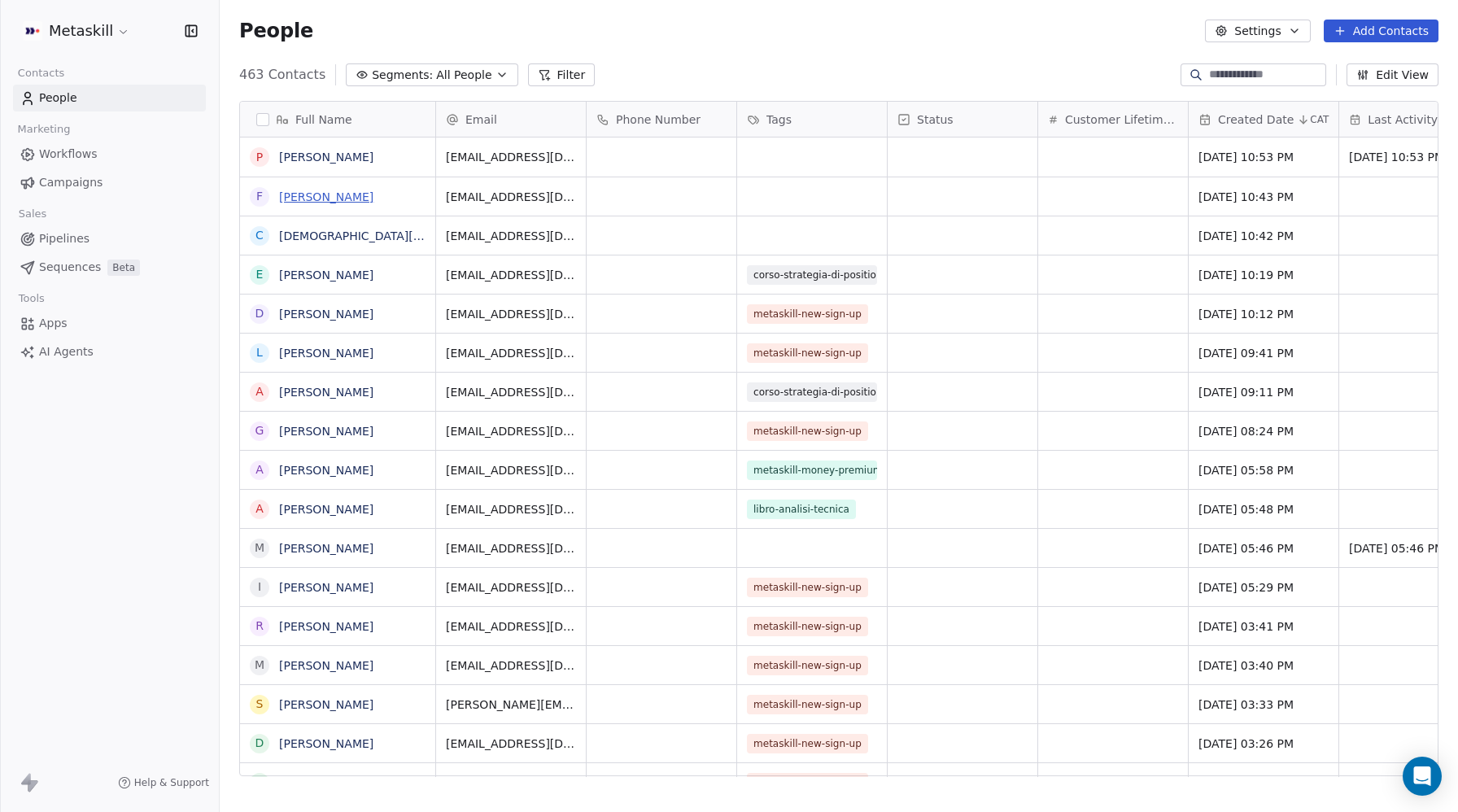
click at [312, 195] on link "[PERSON_NAME]" at bounding box center [326, 197] width 94 height 13
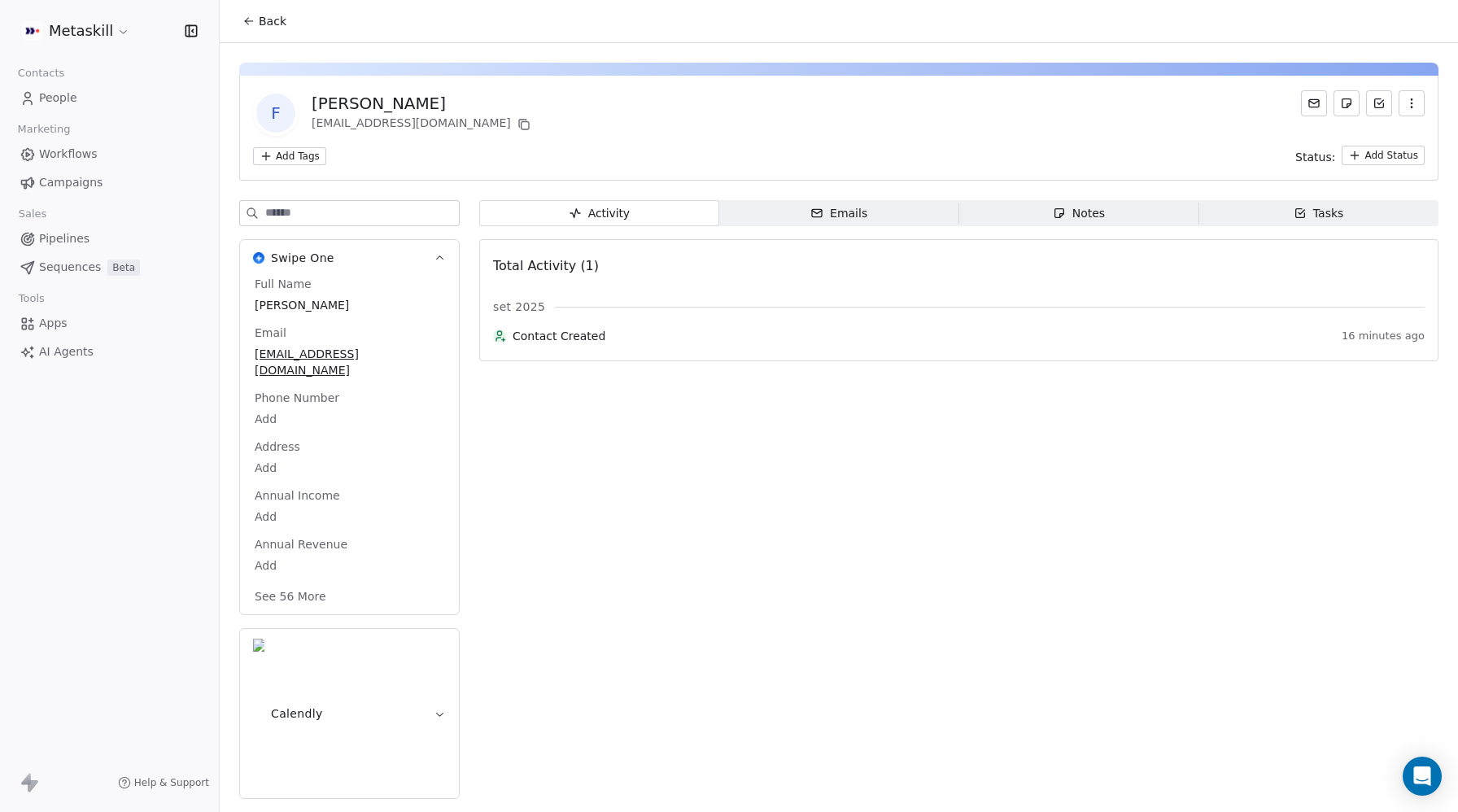
click at [58, 105] on span "People" at bounding box center [58, 98] width 38 height 17
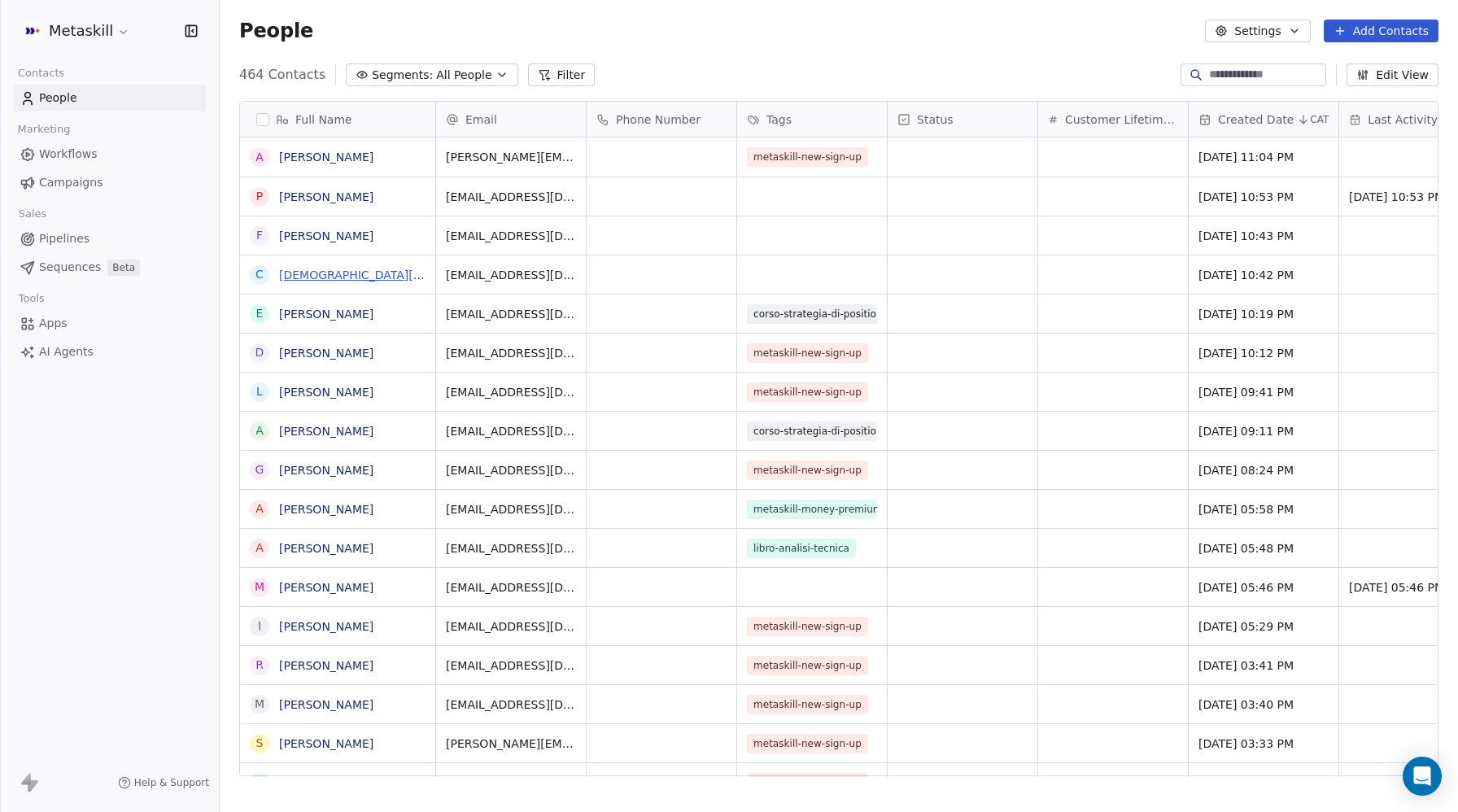
click at [312, 273] on link "[DEMOGRAPHIC_DATA][PERSON_NAME]" at bounding box center [391, 275] width 224 height 13
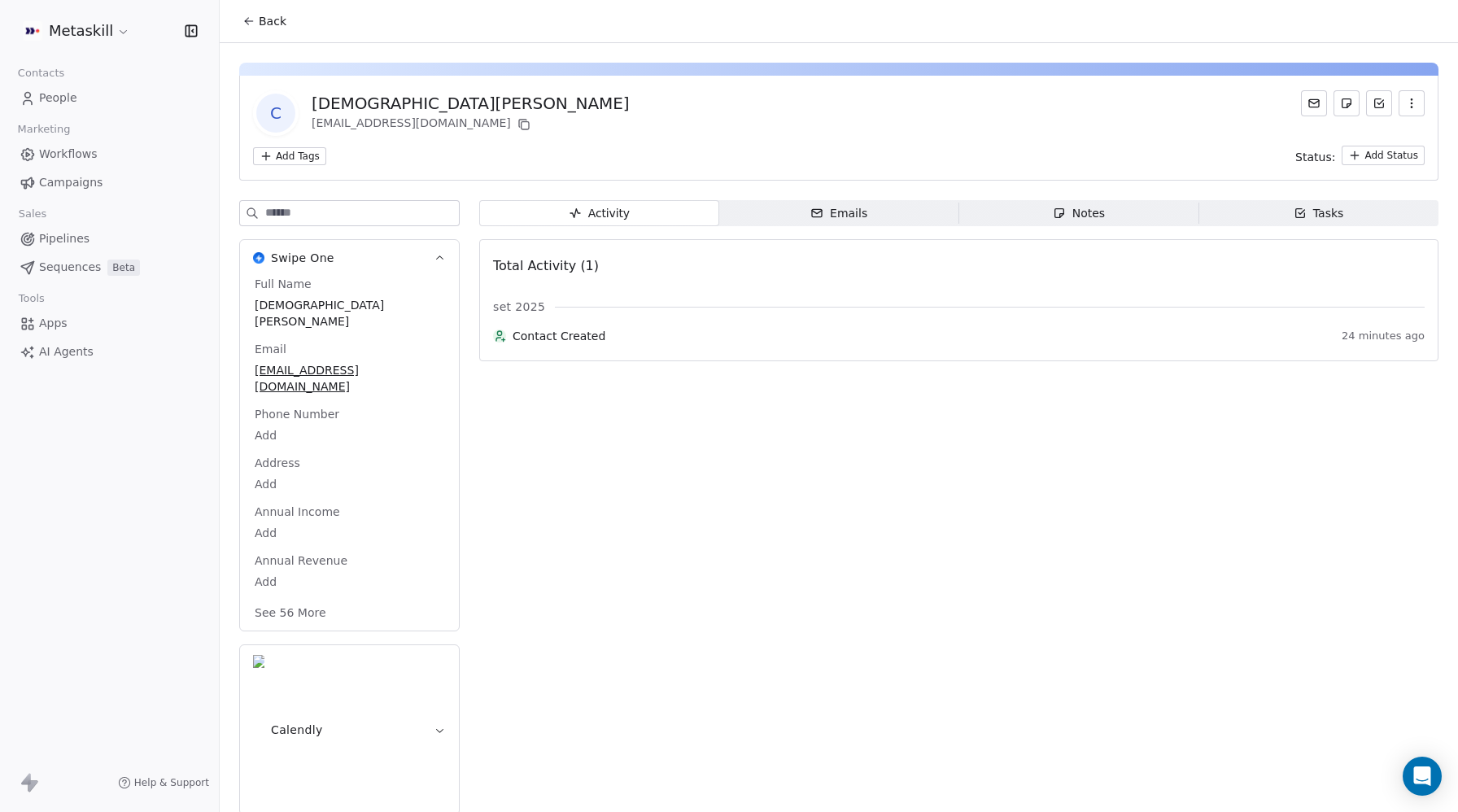
click at [782, 434] on div "Activity Activity Emails Emails Notes Notes Tasks Tasks Total Activity (1) set …" at bounding box center [959, 513] width 959 height 625
click at [571, 268] on span "Total Activity (1)" at bounding box center [546, 266] width 106 height 16
click at [348, 645] on button "Calendly" at bounding box center [349, 729] width 219 height 170
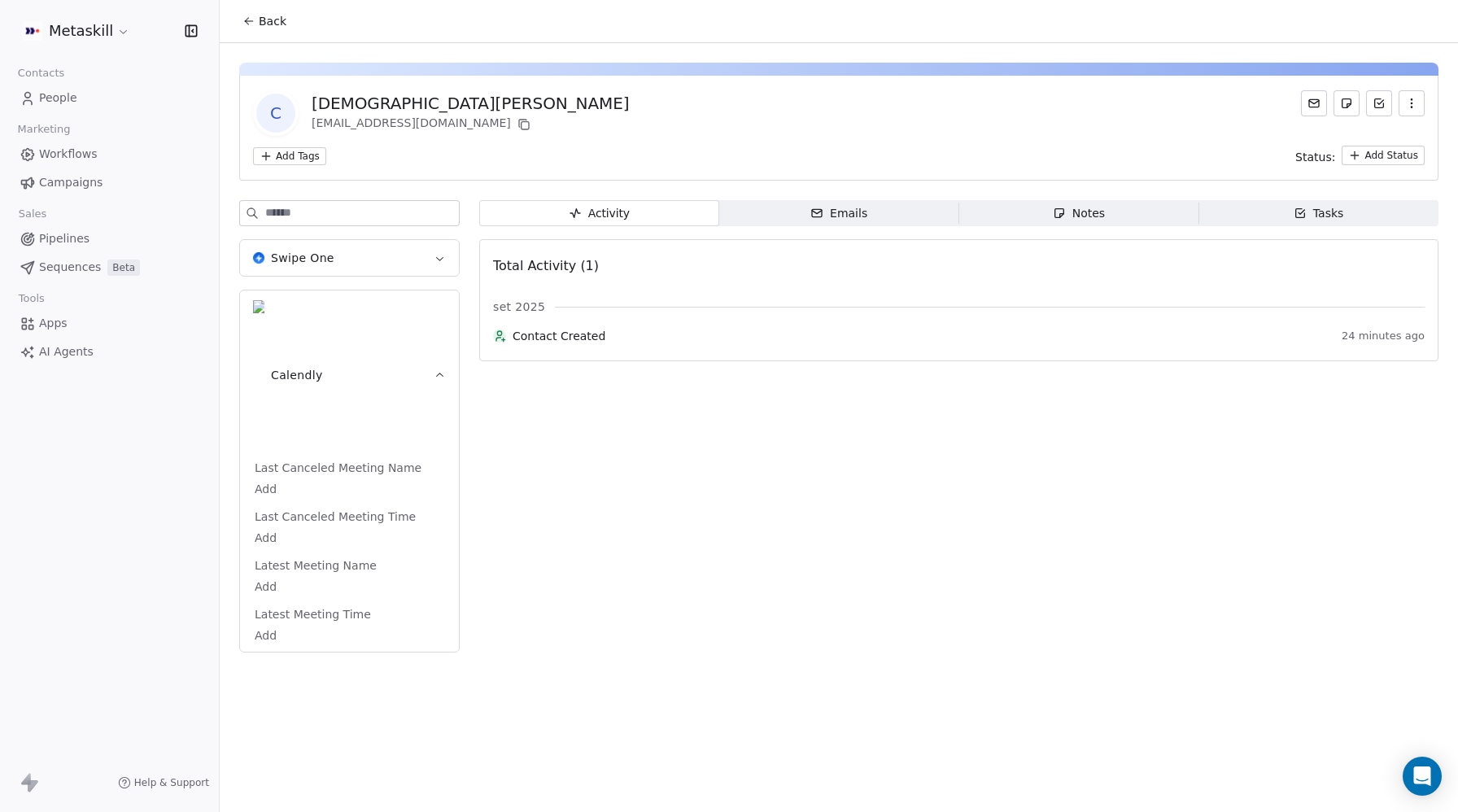
click at [287, 367] on span "Calendly" at bounding box center [297, 374] width 52 height 16
click at [307, 260] on span "Swipe One" at bounding box center [302, 257] width 64 height 16
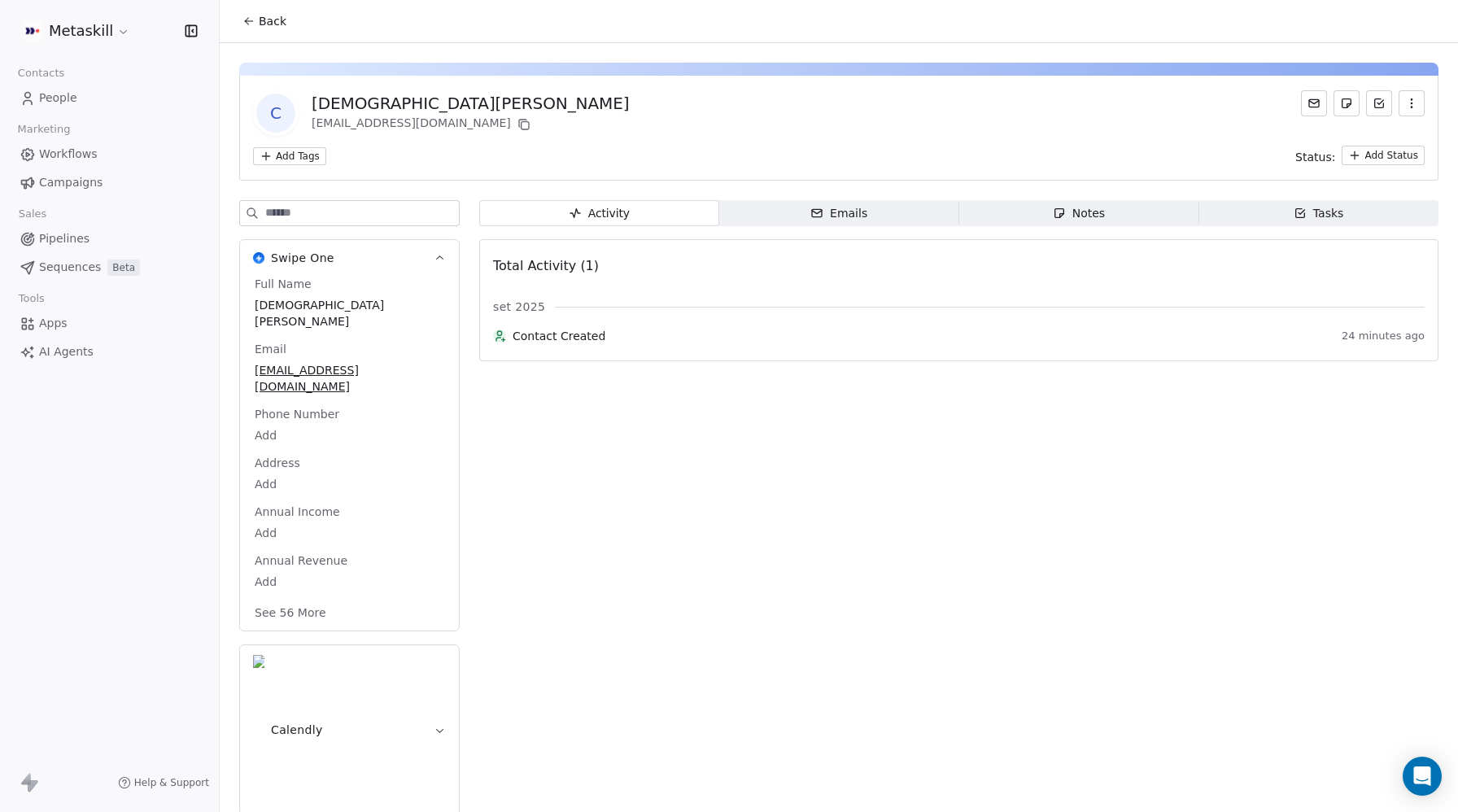
click at [307, 260] on span "Swipe One" at bounding box center [302, 257] width 64 height 16
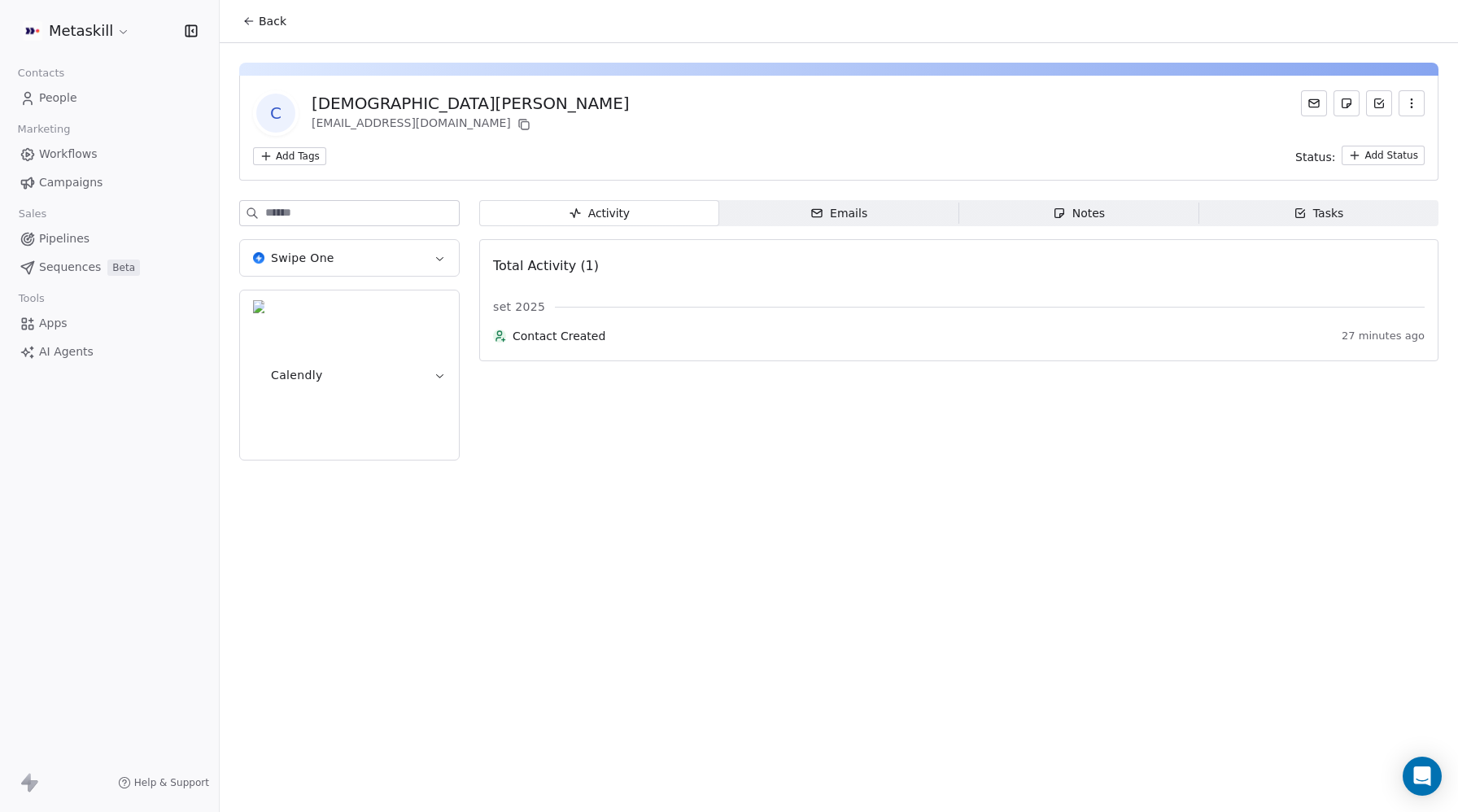
click at [76, 34] on html "Metaskill Contacts People Marketing Workflows Campaigns Sales Pipelines Sequenc…" at bounding box center [729, 406] width 1458 height 812
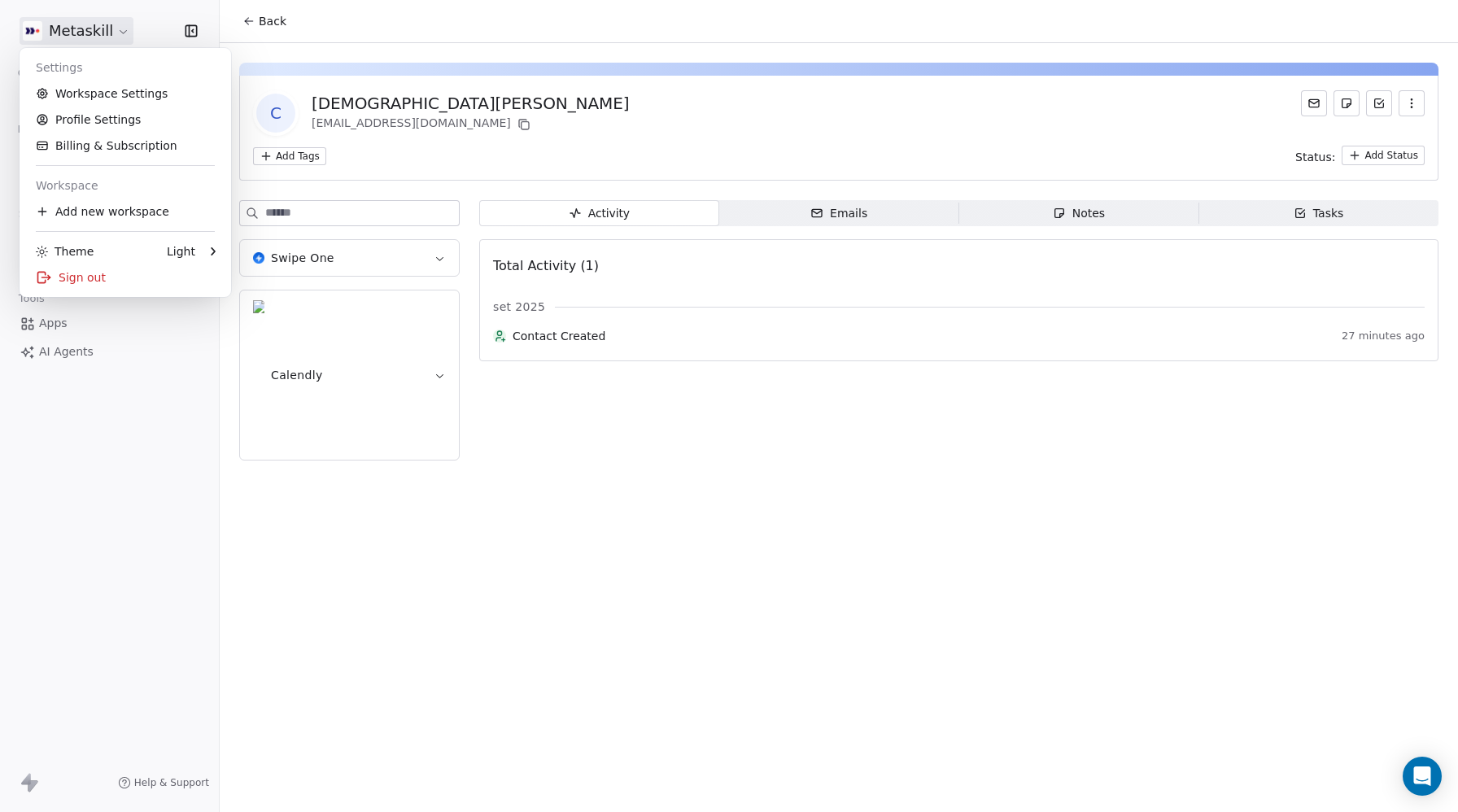
click at [72, 25] on html "Metaskill Contacts People Marketing Workflows Campaigns Sales Pipelines Sequenc…" at bounding box center [729, 406] width 1458 height 812
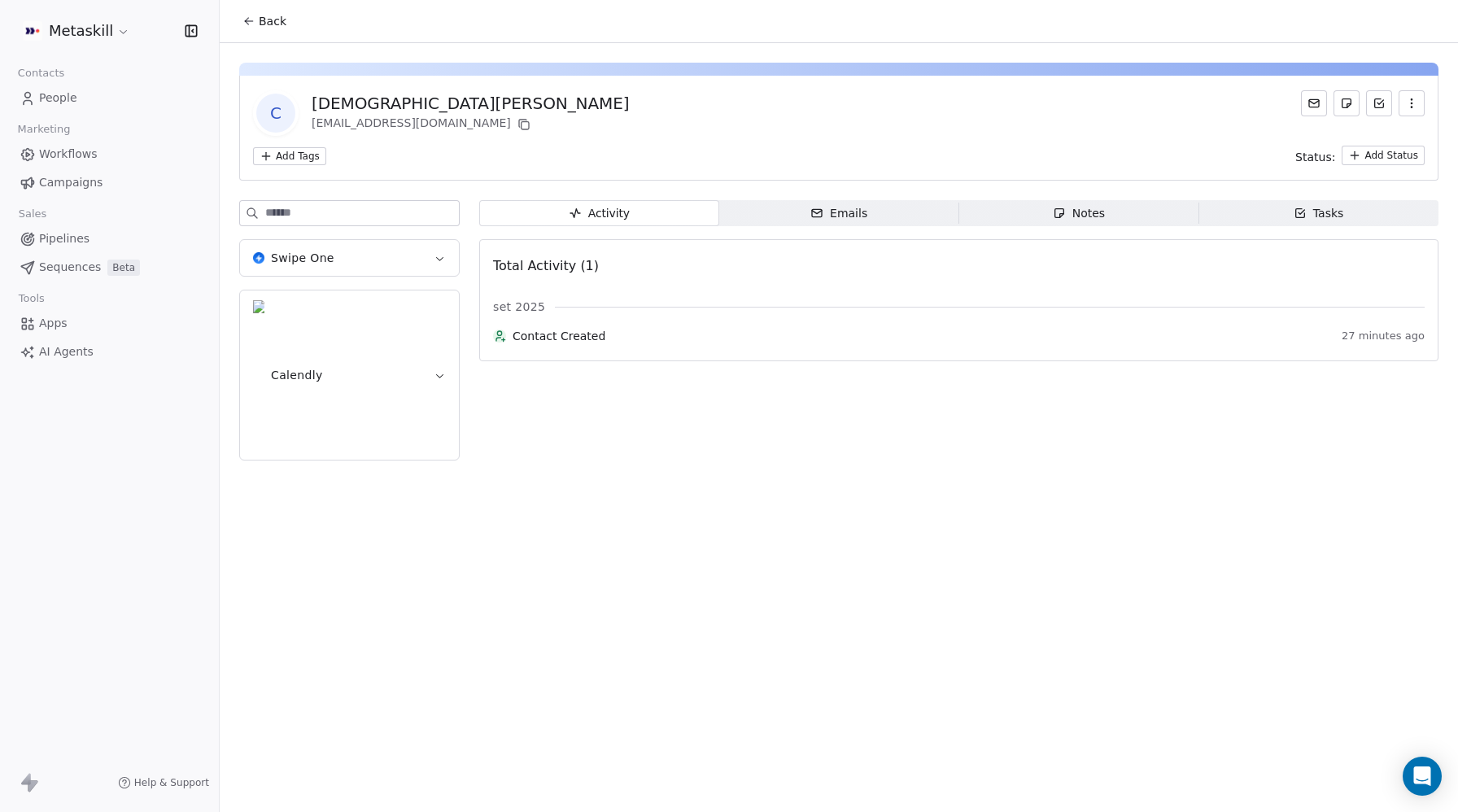
click at [64, 156] on span "Workflows" at bounding box center [69, 154] width 58 height 17
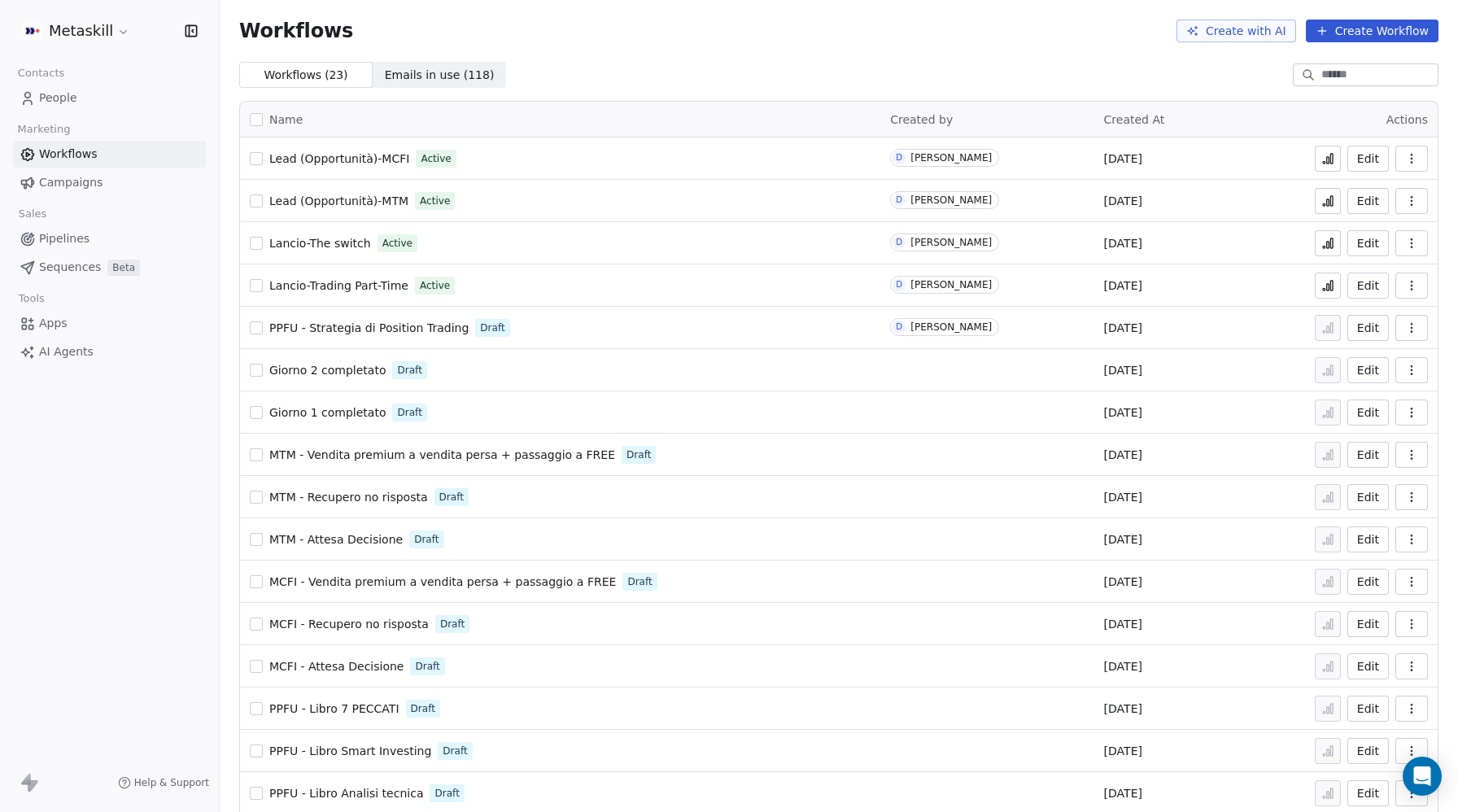
click at [348, 327] on span "PPFU - Strategia di Position Trading" at bounding box center [368, 328] width 200 height 13
